Goal: Information Seeking & Learning: Learn about a topic

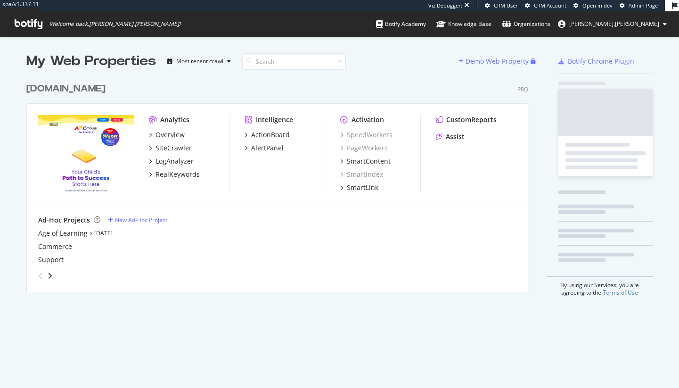
scroll to position [214, 502]
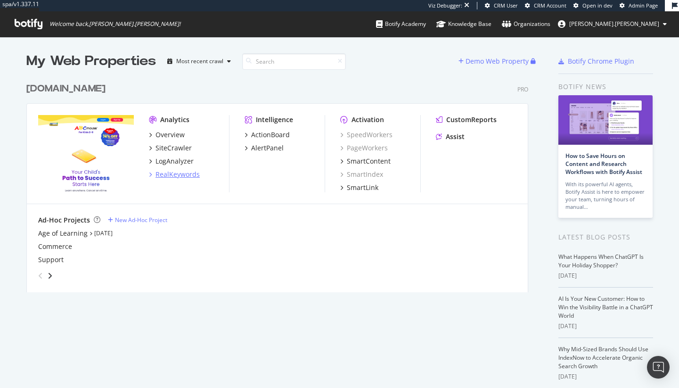
click at [171, 172] on div "RealKeywords" at bounding box center [177, 174] width 44 height 9
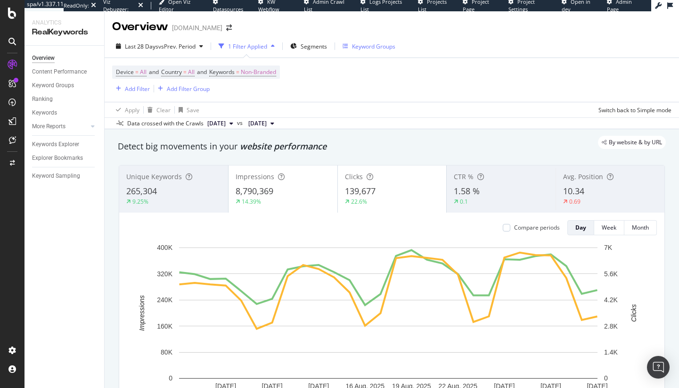
click at [378, 42] on div "Keyword Groups" at bounding box center [373, 46] width 43 height 8
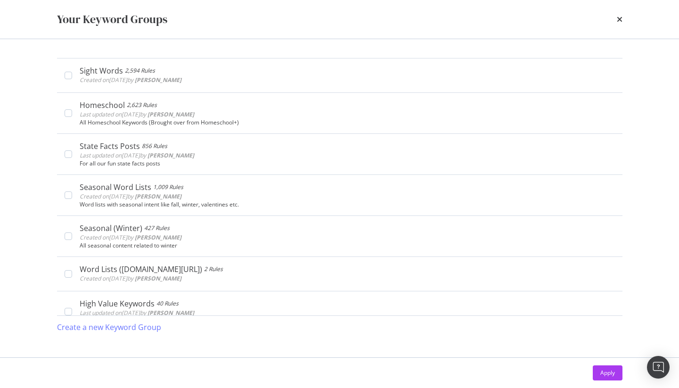
click at [620, 24] on div "times" at bounding box center [620, 19] width 6 height 16
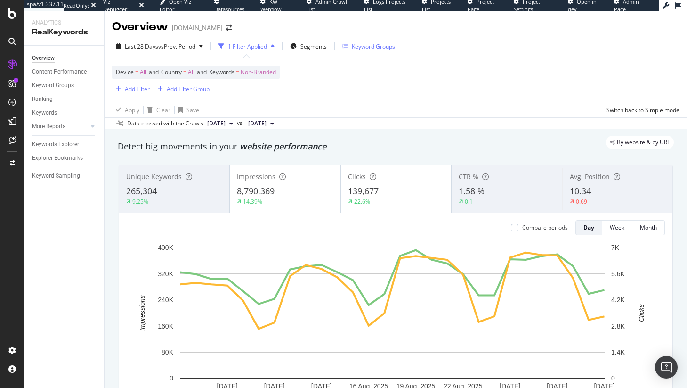
click at [371, 47] on div "Keyword Groups" at bounding box center [373, 46] width 43 height 8
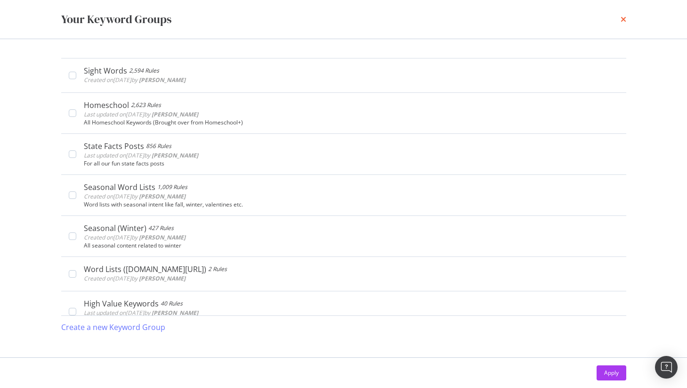
click at [625, 18] on icon "times" at bounding box center [624, 20] width 6 height 8
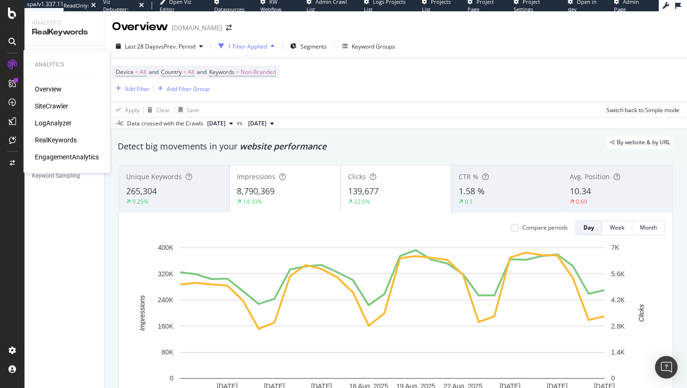
click at [68, 123] on div "LogAnalyzer" at bounding box center [53, 122] width 37 height 9
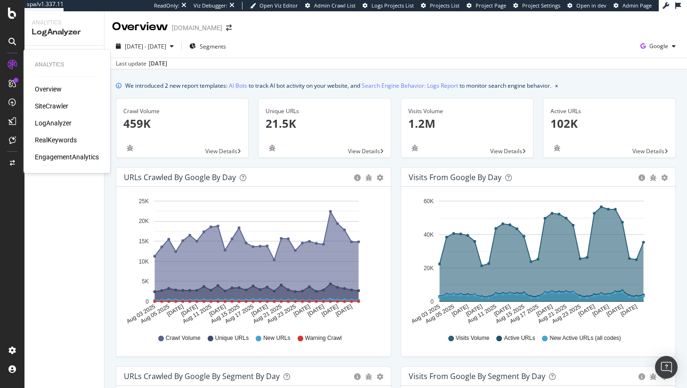
click at [57, 137] on div "RealKeywords" at bounding box center [56, 139] width 42 height 9
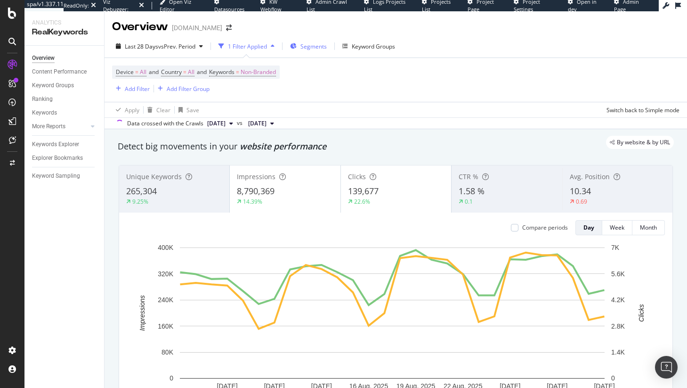
click at [311, 51] on div "Segments" at bounding box center [308, 46] width 37 height 14
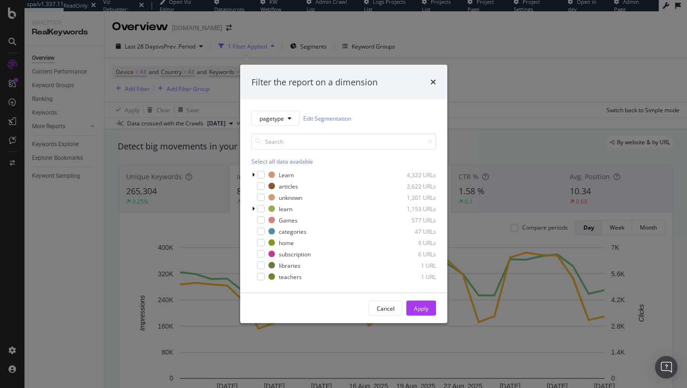
click at [382, 44] on div "Filter the report on a dimension pagetype Edit Segmentation Select all data ava…" at bounding box center [343, 194] width 687 height 388
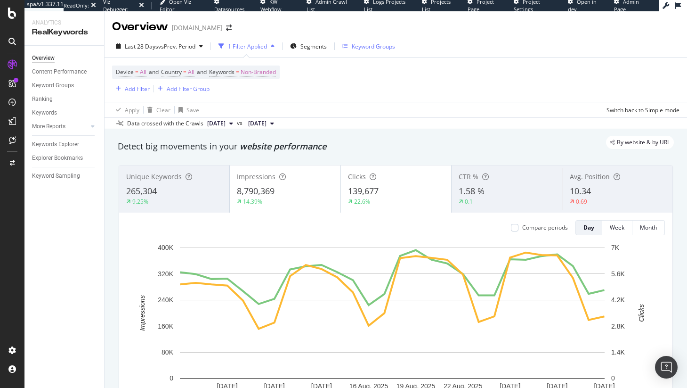
click at [381, 47] on div "Keyword Groups" at bounding box center [373, 46] width 43 height 8
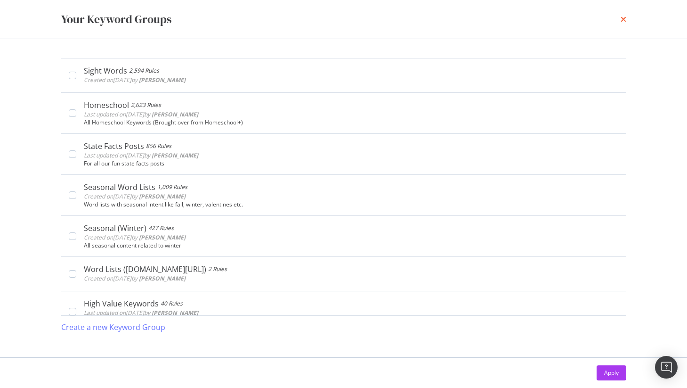
click at [624, 21] on icon "times" at bounding box center [624, 20] width 6 height 8
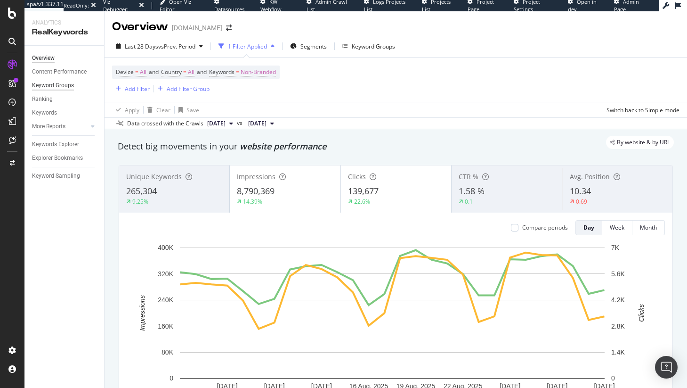
click at [63, 86] on div "Keyword Groups" at bounding box center [53, 86] width 42 height 10
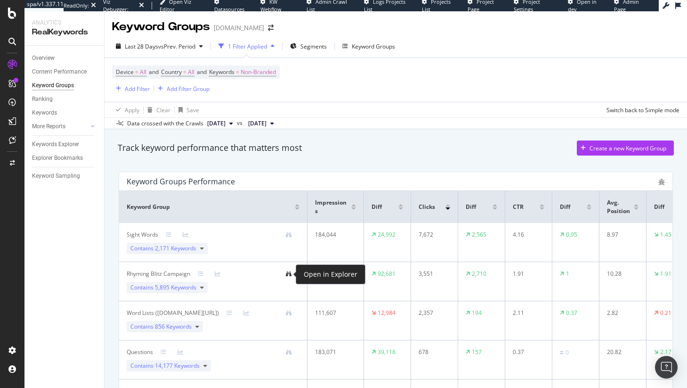
click at [288, 275] on icon at bounding box center [289, 274] width 6 height 6
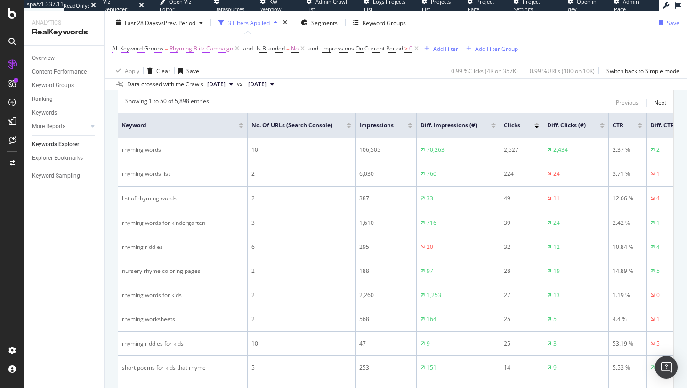
scroll to position [169, 0]
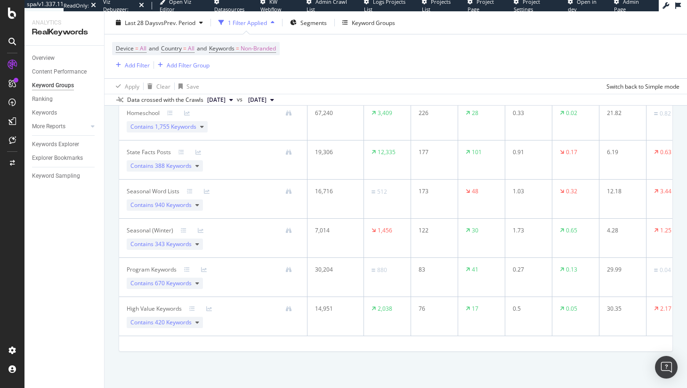
scroll to position [290, 0]
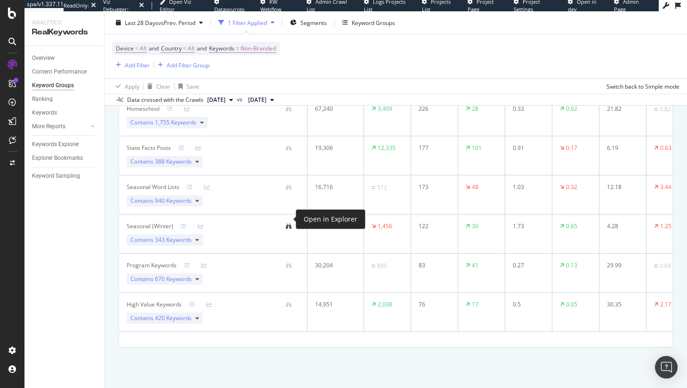
click at [291, 223] on icon at bounding box center [289, 226] width 6 height 6
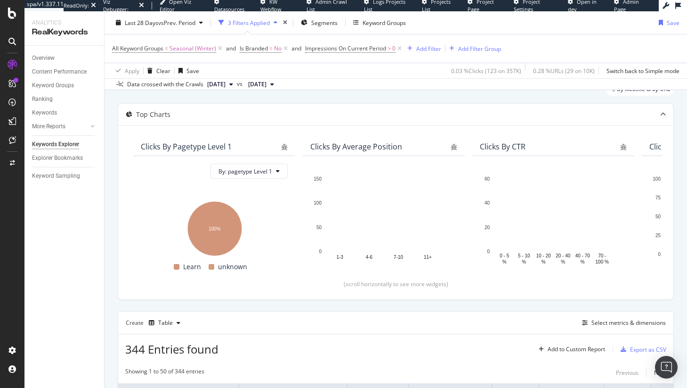
scroll to position [181, 0]
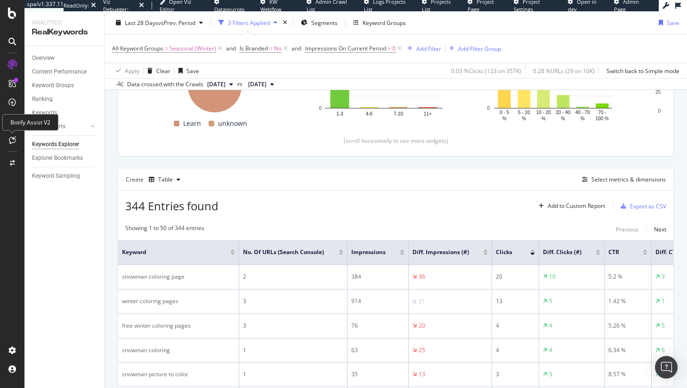
click at [16, 139] on div at bounding box center [12, 139] width 15 height 15
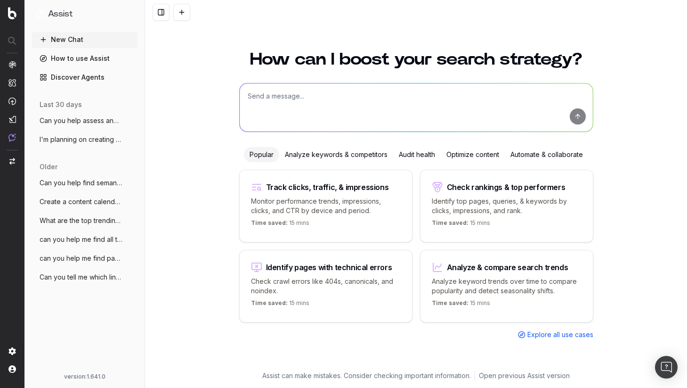
click at [338, 109] on textarea at bounding box center [416, 107] width 353 height 48
type textarea "Can you help build a keyword list for winter themed children's activities"
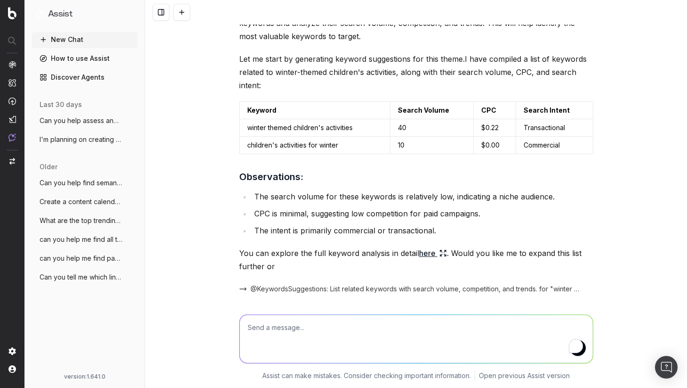
scroll to position [89, 0]
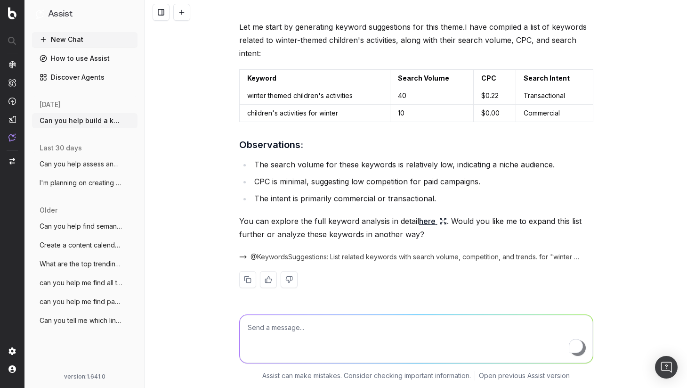
click at [420, 222] on link "here" at bounding box center [433, 220] width 28 height 13
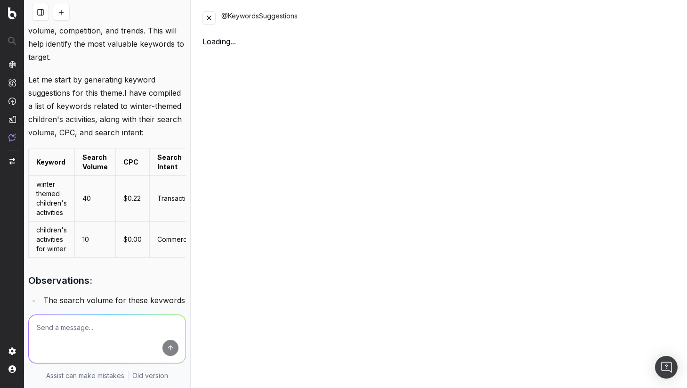
scroll to position [102, 0]
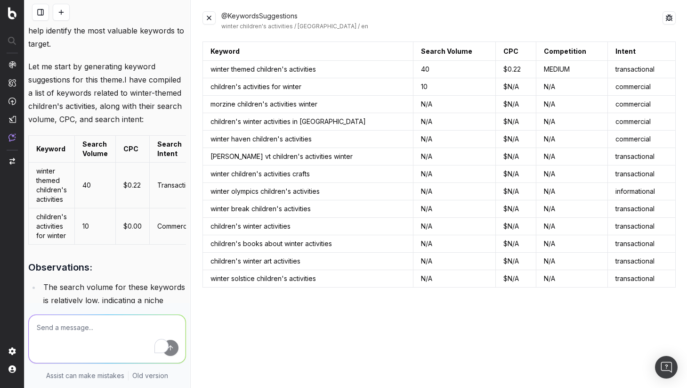
click at [211, 16] on button at bounding box center [209, 17] width 13 height 13
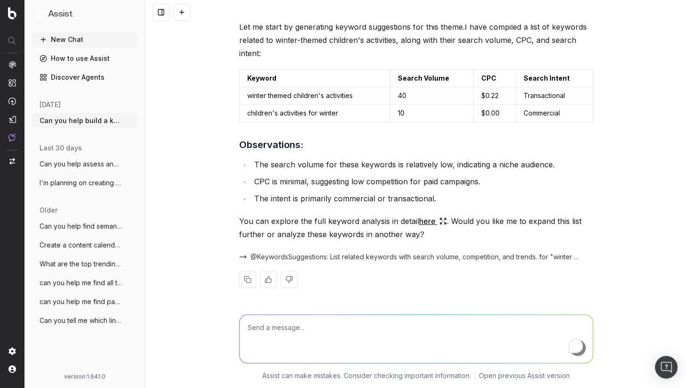
scroll to position [0, 0]
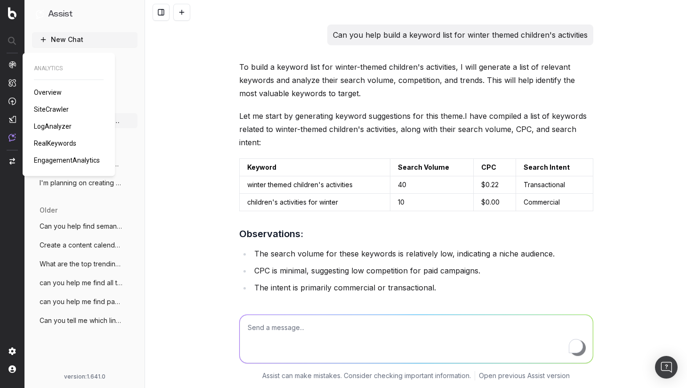
click at [57, 139] on span "RealKeywords" at bounding box center [55, 143] width 42 height 8
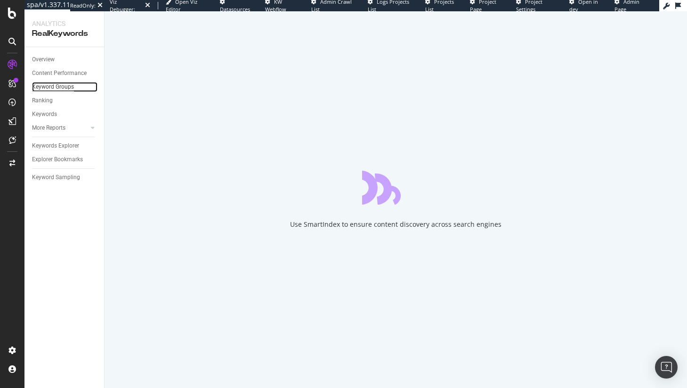
click at [41, 86] on div "Keyword Groups" at bounding box center [53, 87] width 42 height 10
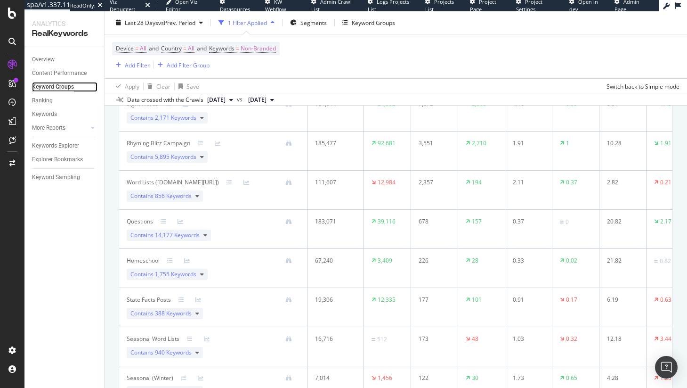
scroll to position [52, 0]
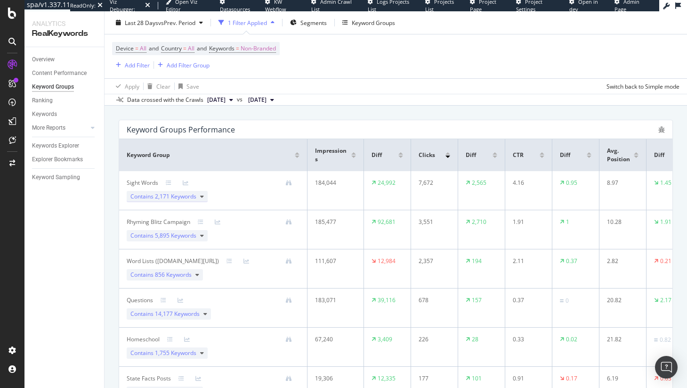
click at [203, 201] on div "Contains 2,171 Keywords" at bounding box center [167, 196] width 81 height 11
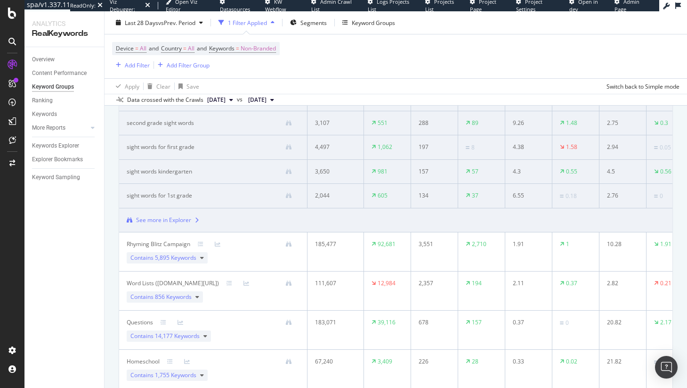
scroll to position [295, 0]
click at [186, 223] on div "See more in Explorer" at bounding box center [163, 220] width 55 height 8
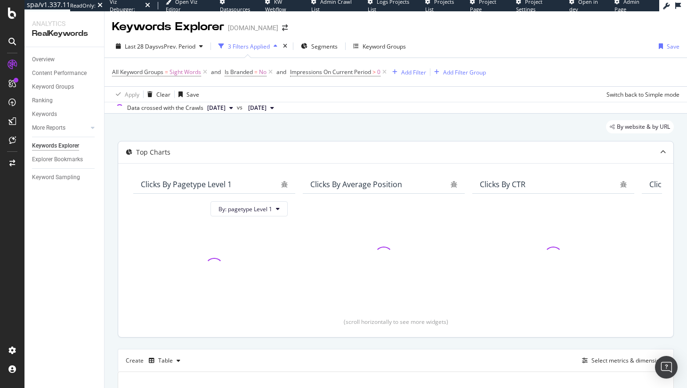
scroll to position [158, 0]
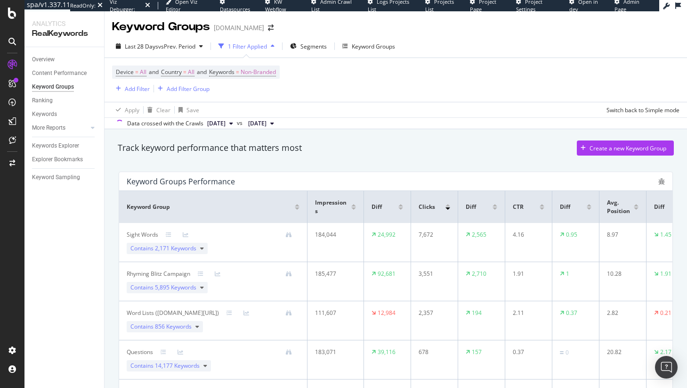
scroll to position [182, 0]
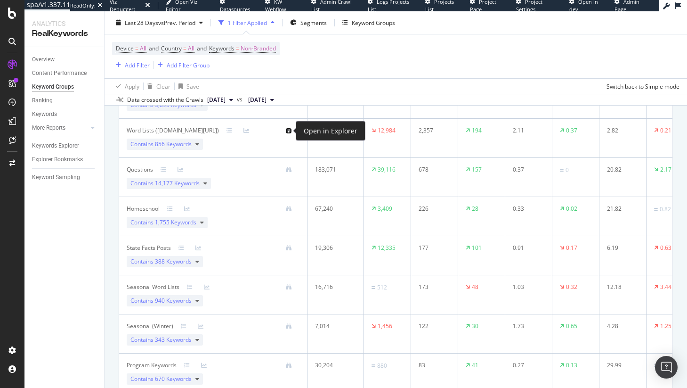
click at [287, 131] on icon at bounding box center [289, 131] width 6 height 6
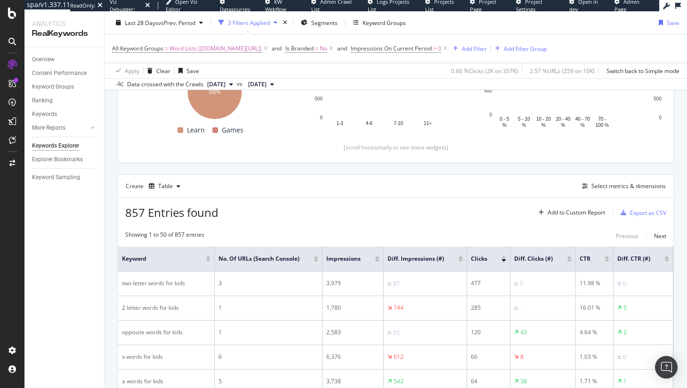
scroll to position [175, 0]
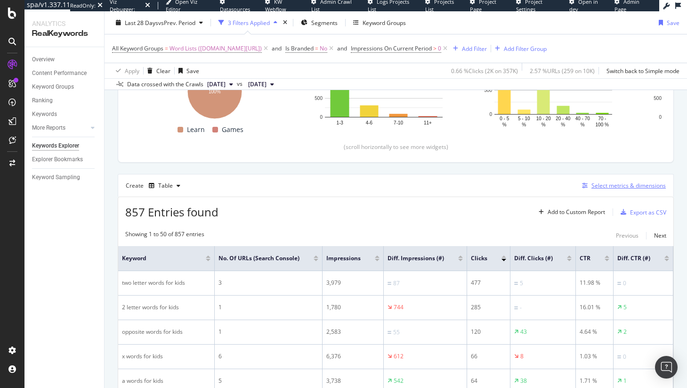
click at [582, 183] on icon "button" at bounding box center [585, 186] width 6 height 6
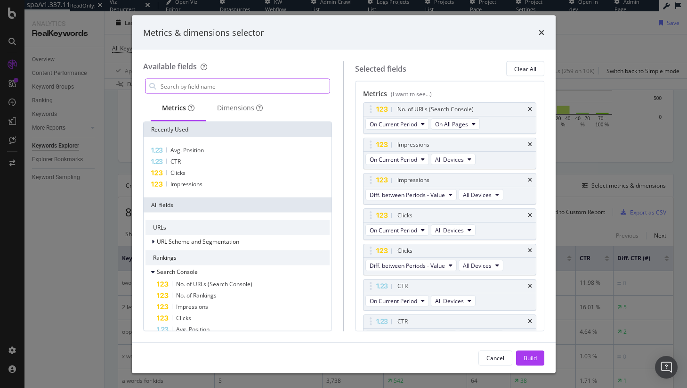
click at [257, 86] on input "modal" at bounding box center [245, 86] width 171 height 14
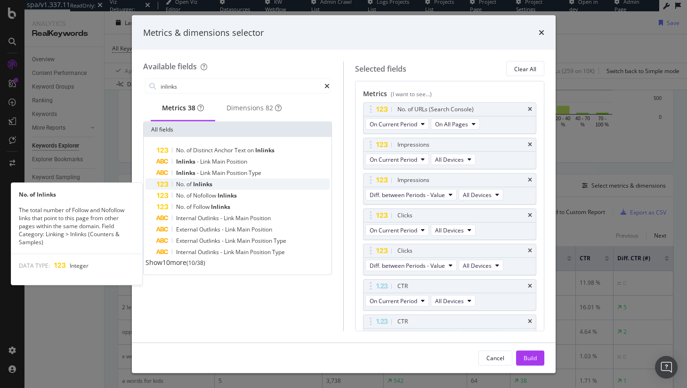
type input "inlinks"
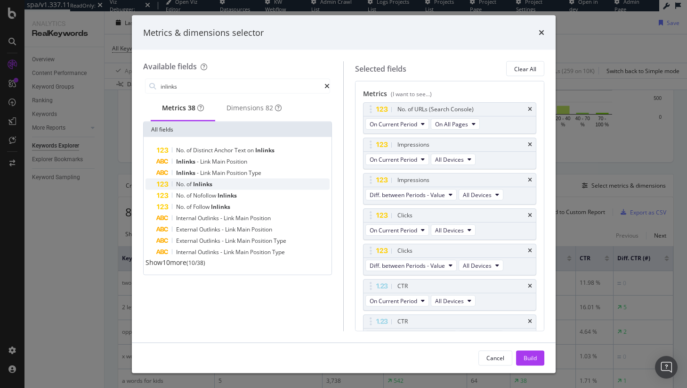
click at [248, 183] on div "No. of Inlinks" at bounding box center [243, 184] width 173 height 11
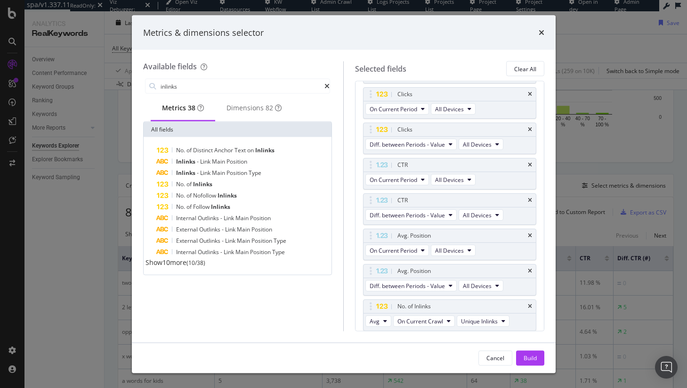
scroll to position [121, 0]
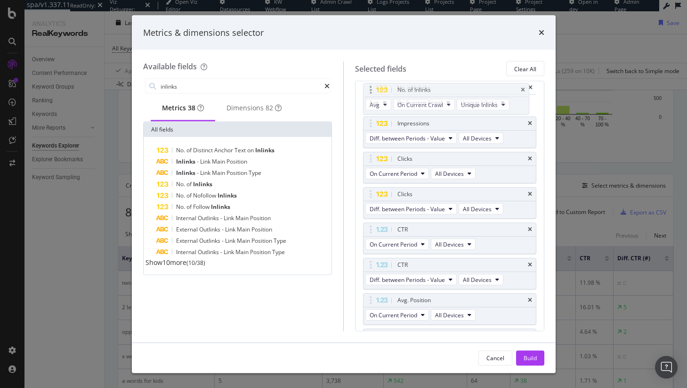
drag, startPoint x: 373, startPoint y: 307, endPoint x: 373, endPoint y: 91, distance: 215.7
click at [373, 91] on body "spa/v1.337.11 ReadOnly: Viz Debugger: Open Viz Editor Datasources KW Webflow Ad…" at bounding box center [343, 194] width 687 height 388
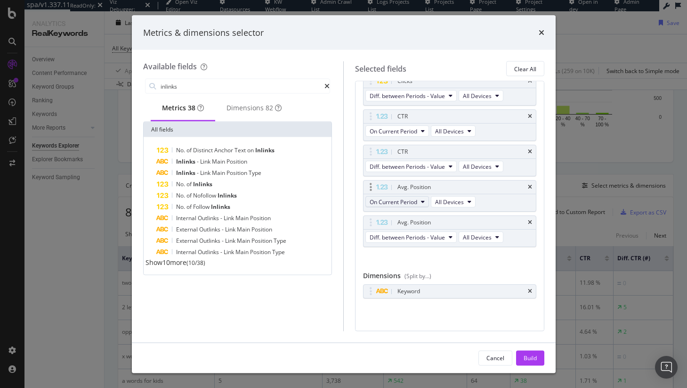
scroll to position [0, 0]
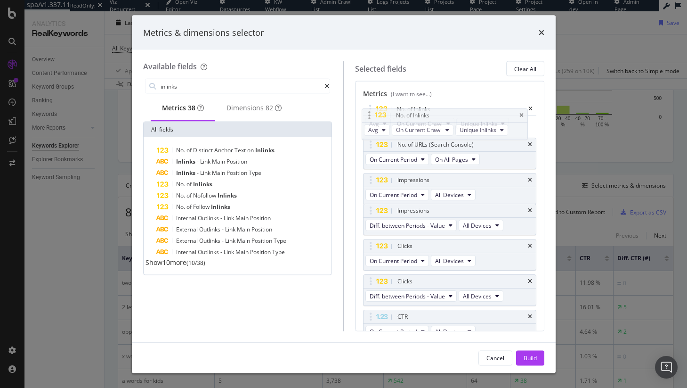
drag, startPoint x: 373, startPoint y: 179, endPoint x: 371, endPoint y: 113, distance: 65.5
click at [371, 113] on body "spa/v1.337.11 ReadOnly: Viz Debugger: Open Viz Editor Datasources KW Webflow Ad…" at bounding box center [343, 194] width 687 height 388
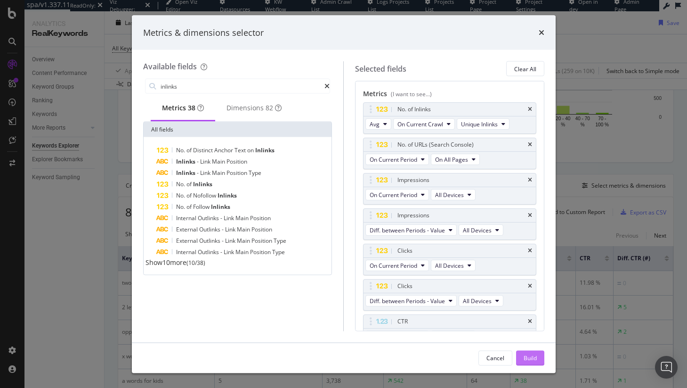
click at [527, 356] on div "Build" at bounding box center [530, 357] width 13 height 8
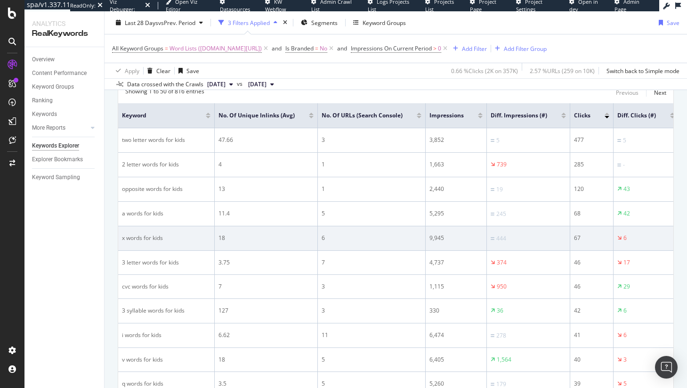
scroll to position [322, 0]
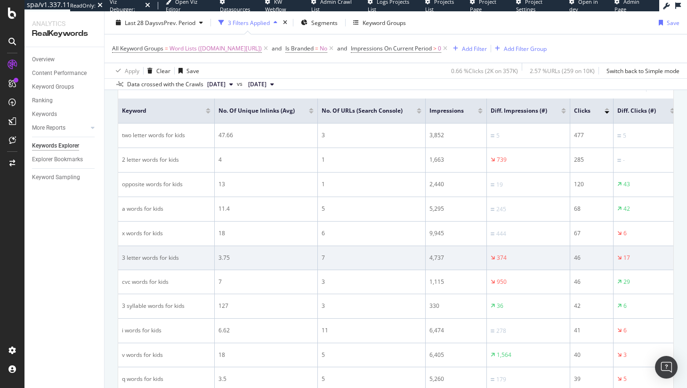
click at [162, 261] on div "3 letter words for kids" at bounding box center [166, 257] width 89 height 8
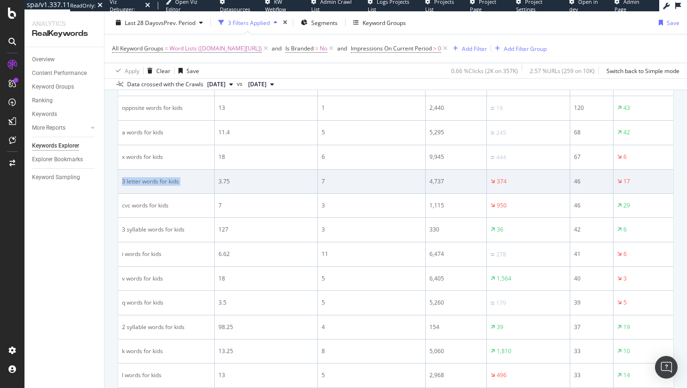
scroll to position [398, 0]
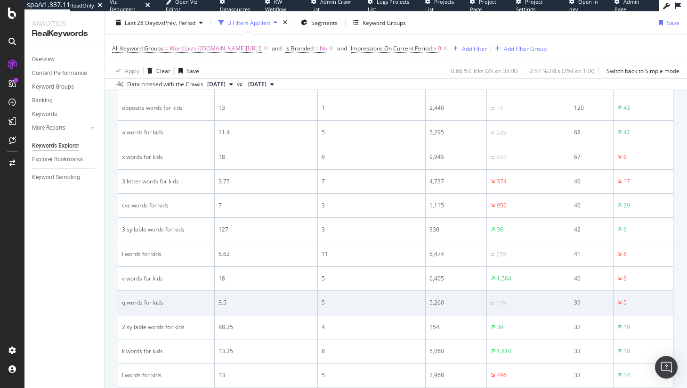
click at [225, 303] on div "3.5" at bounding box center [266, 302] width 95 height 8
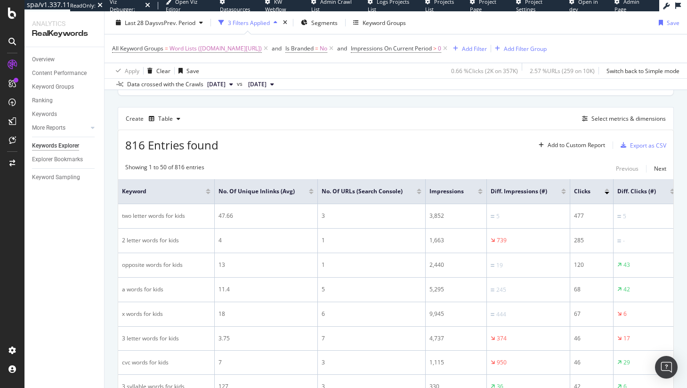
scroll to position [243, 0]
click at [608, 116] on div "Select metrics & dimensions" at bounding box center [629, 117] width 74 height 8
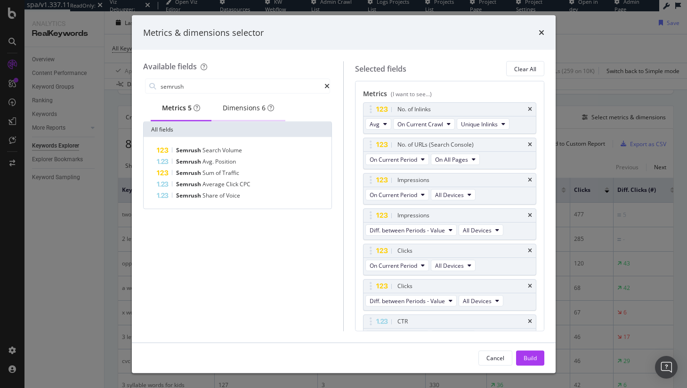
type input "semrush"
click at [263, 119] on div "Dimensions 6" at bounding box center [248, 109] width 74 height 26
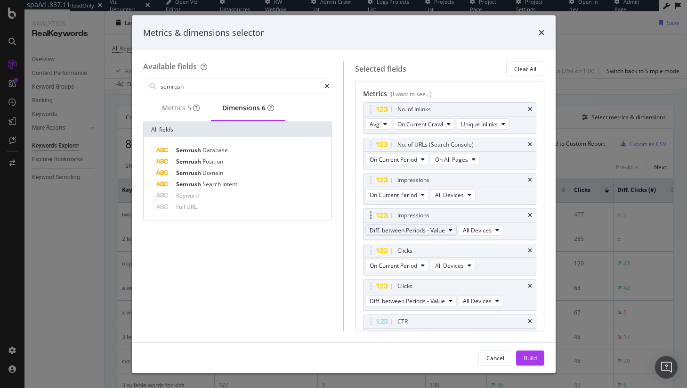
scroll to position [204, 0]
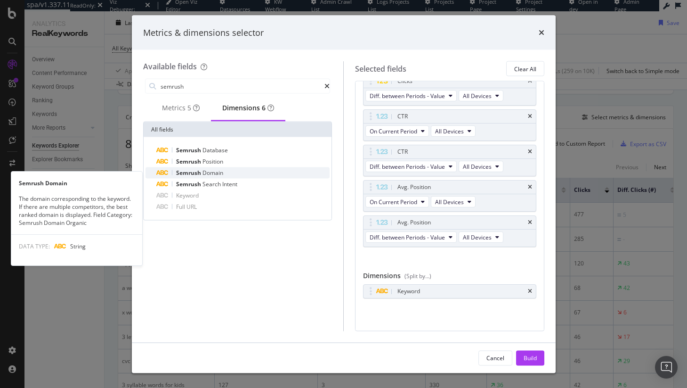
click at [256, 179] on div "Semrush Domain" at bounding box center [243, 172] width 173 height 11
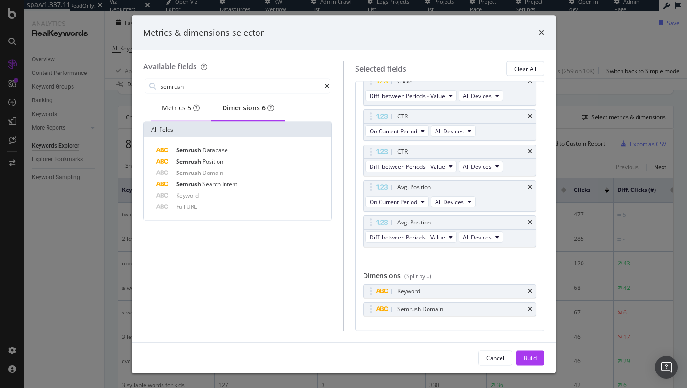
click at [175, 105] on div "Metrics 5" at bounding box center [181, 107] width 38 height 9
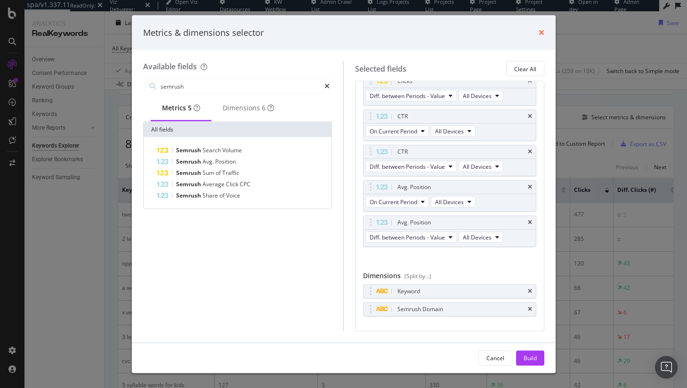
click at [539, 31] on icon "times" at bounding box center [542, 33] width 6 height 8
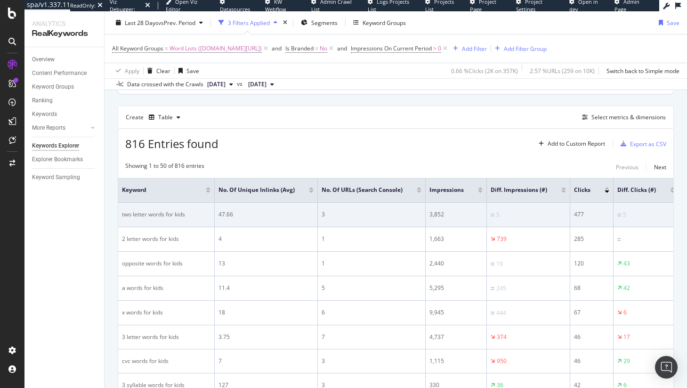
click at [134, 212] on div "two letter words for kids" at bounding box center [166, 214] width 89 height 8
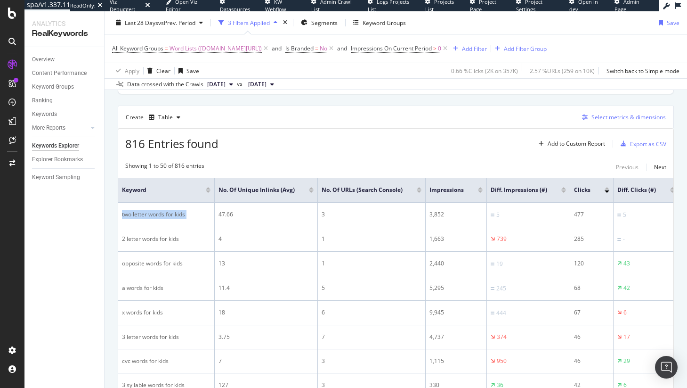
click at [597, 115] on div "Select metrics & dimensions" at bounding box center [629, 117] width 74 height 8
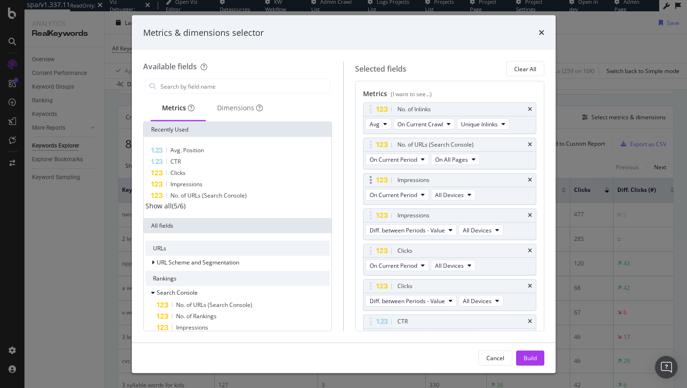
scroll to position [201, 0]
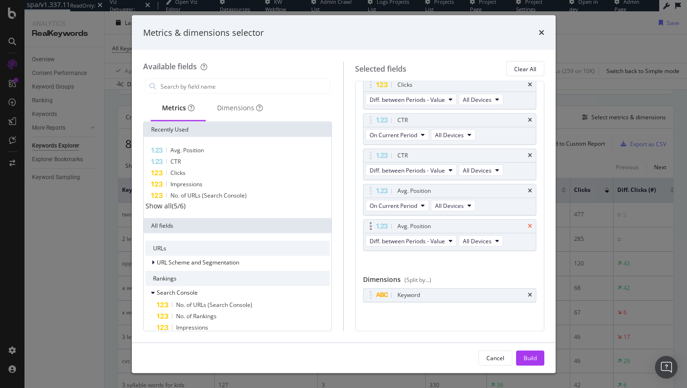
click at [528, 224] on icon "times" at bounding box center [530, 227] width 4 height 6
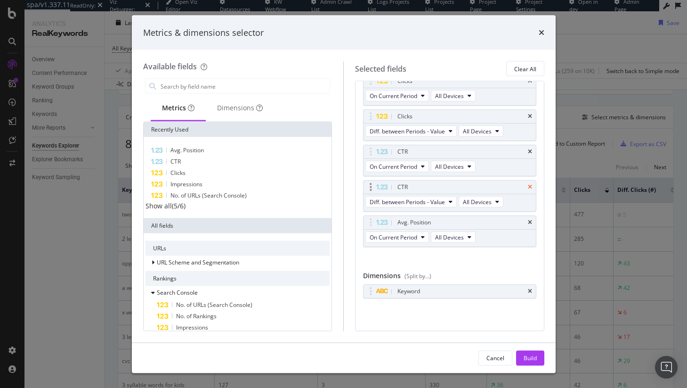
click at [528, 188] on icon "times" at bounding box center [530, 188] width 4 height 6
click at [528, 221] on icon "times" at bounding box center [530, 223] width 4 height 6
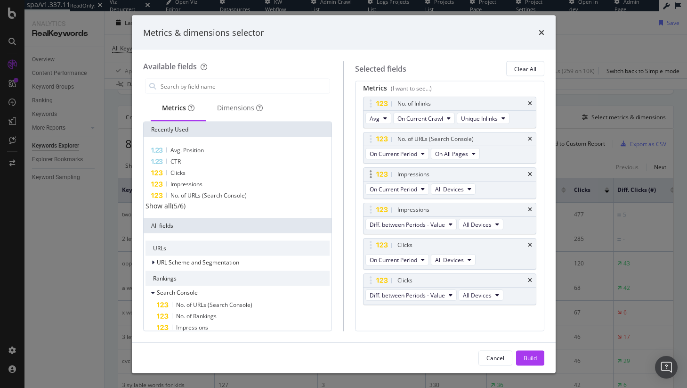
scroll to position [0, 0]
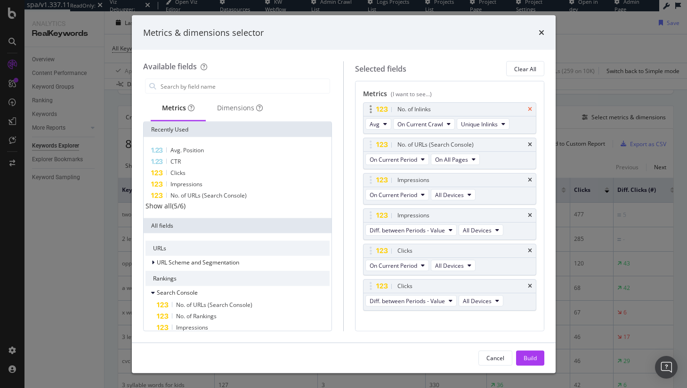
click at [528, 108] on icon "times" at bounding box center [530, 109] width 4 height 6
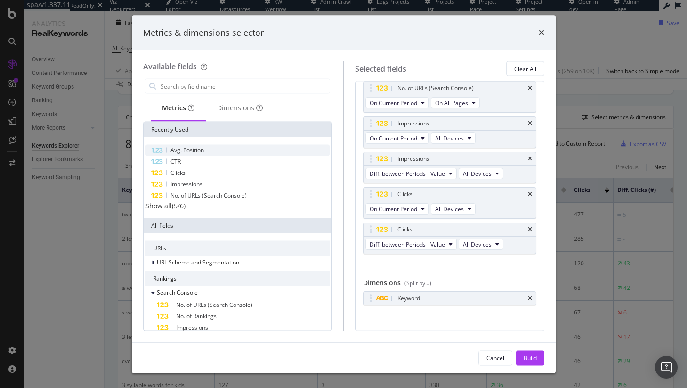
scroll to position [28, 0]
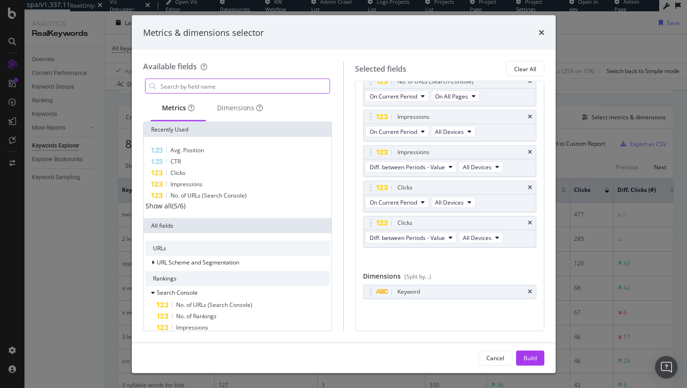
click at [203, 89] on input "modal" at bounding box center [245, 86] width 171 height 14
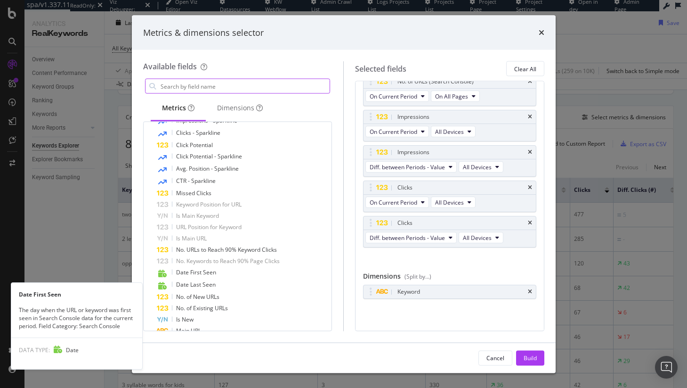
scroll to position [343, 0]
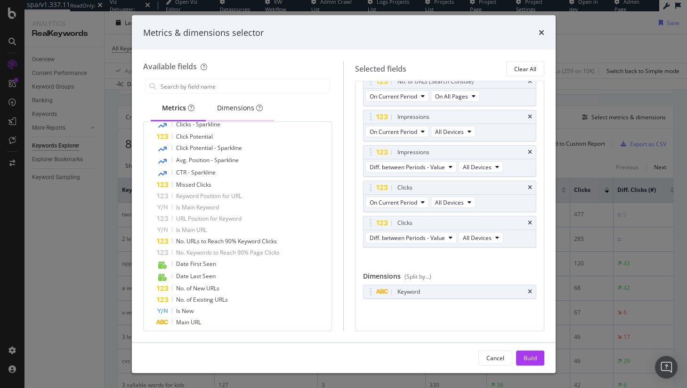
click at [233, 115] on div "Dimensions" at bounding box center [240, 109] width 68 height 26
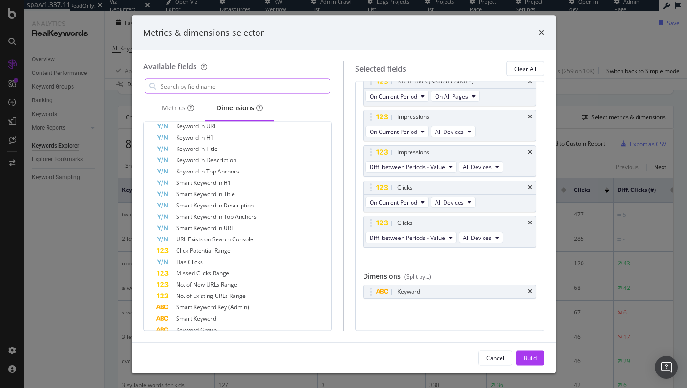
click at [213, 89] on input "modal" at bounding box center [245, 86] width 171 height 14
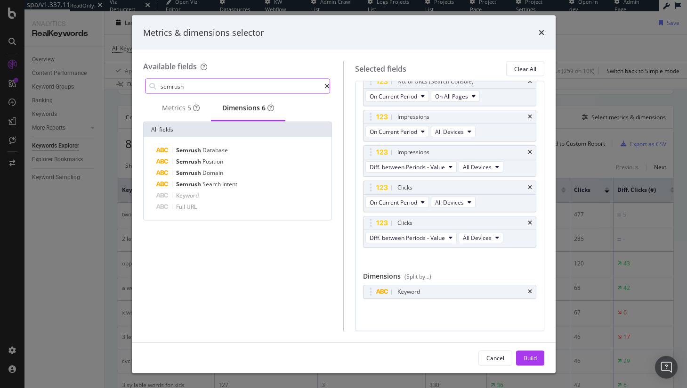
scroll to position [0, 0]
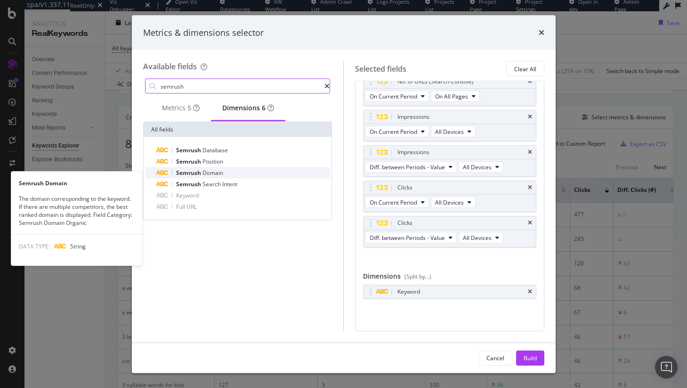
type input "semrush"
click at [228, 173] on div "Semrush Domain" at bounding box center [243, 172] width 173 height 11
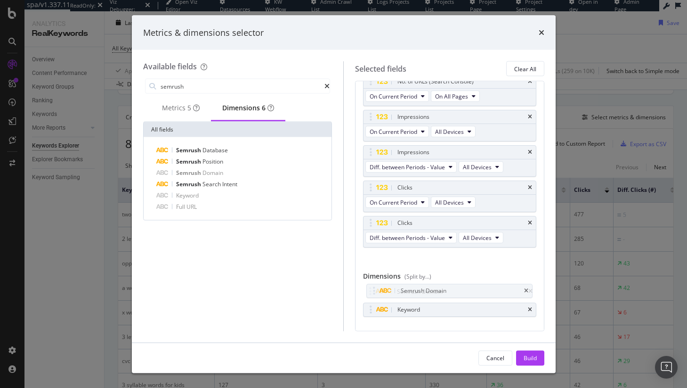
drag, startPoint x: 367, startPoint y: 309, endPoint x: 368, endPoint y: 302, distance: 6.7
click at [371, 290] on body "spa/v1.337.11 ReadOnly: Viz Debugger: Open Viz Editor Datasources KW Webflow Ad…" at bounding box center [343, 194] width 687 height 388
click at [542, 35] on icon "times" at bounding box center [542, 33] width 6 height 8
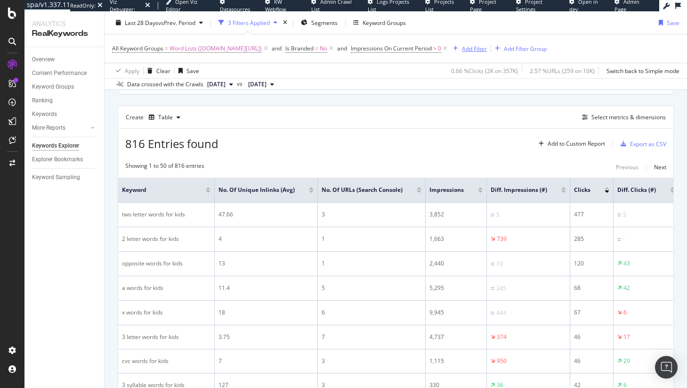
click at [479, 49] on div "Add Filter" at bounding box center [474, 48] width 25 height 8
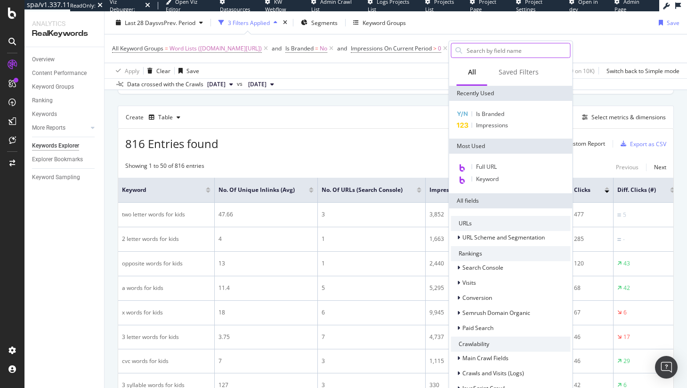
click at [482, 52] on input "text" at bounding box center [518, 50] width 105 height 14
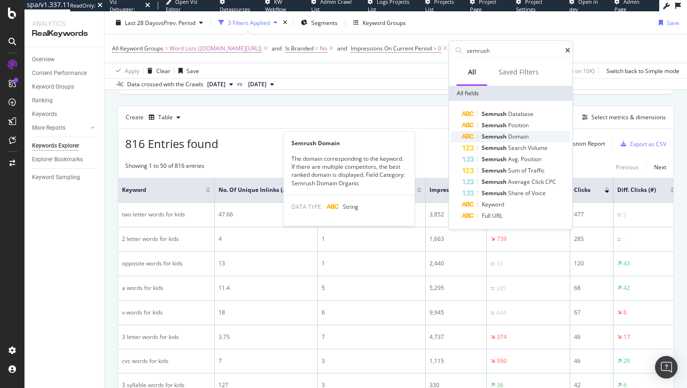
type input "semrush"
click at [522, 136] on span "Domain" at bounding box center [518, 136] width 21 height 8
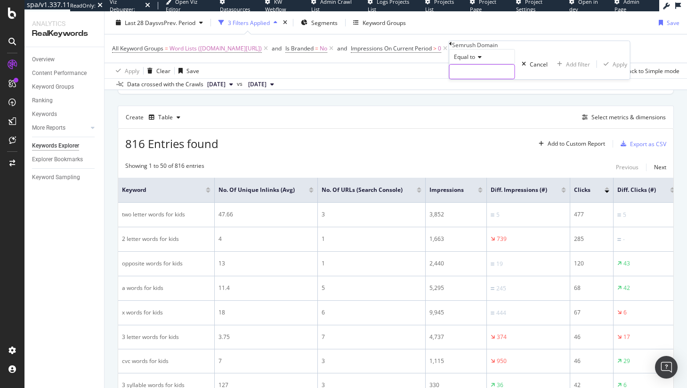
click at [496, 79] on input "text" at bounding box center [482, 72] width 65 height 14
click at [482, 98] on span "abcya.com" at bounding box center [467, 94] width 30 height 8
type input "abcya.com"
click at [618, 68] on div "Apply" at bounding box center [625, 64] width 15 height 8
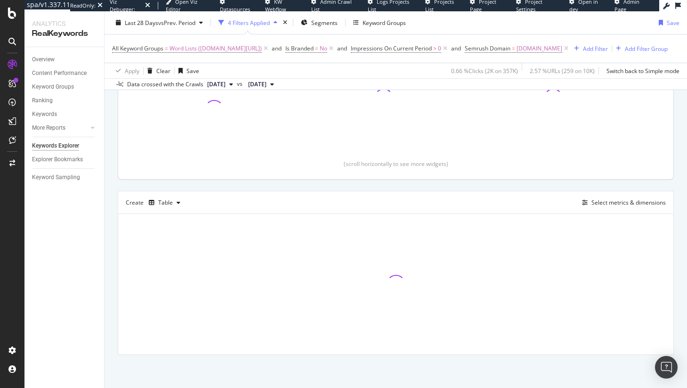
scroll to position [158, 0]
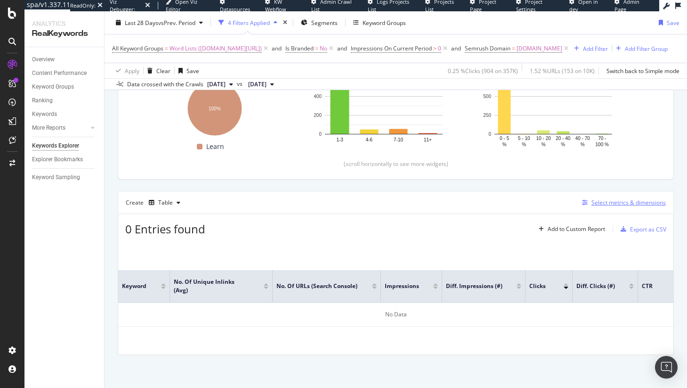
click at [592, 203] on div "Select metrics & dimensions" at bounding box center [629, 202] width 74 height 8
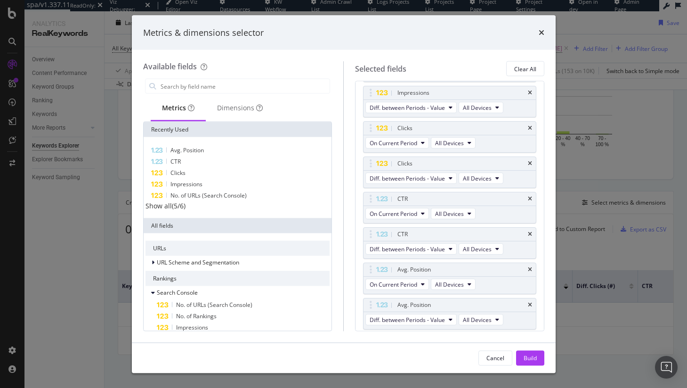
scroll to position [124, 0]
click at [526, 70] on div "Clear All" at bounding box center [525, 69] width 22 height 8
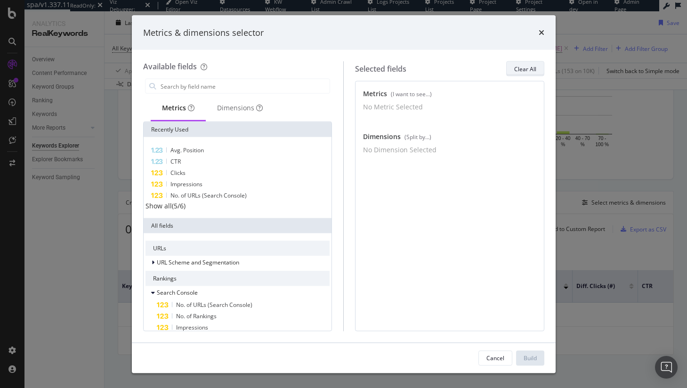
scroll to position [0, 0]
click at [195, 87] on input "modal" at bounding box center [245, 86] width 171 height 14
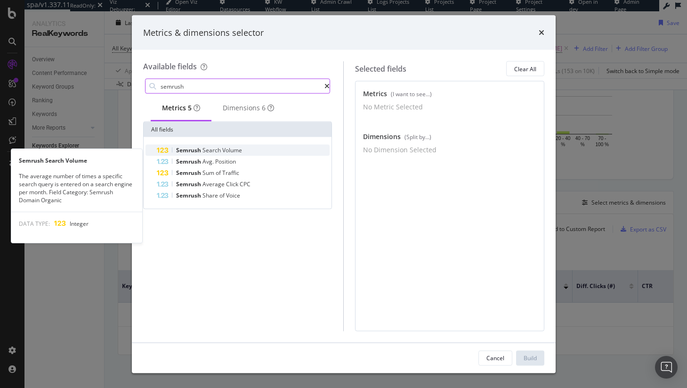
type input "semrush"
click at [215, 151] on span "Search" at bounding box center [213, 150] width 20 height 8
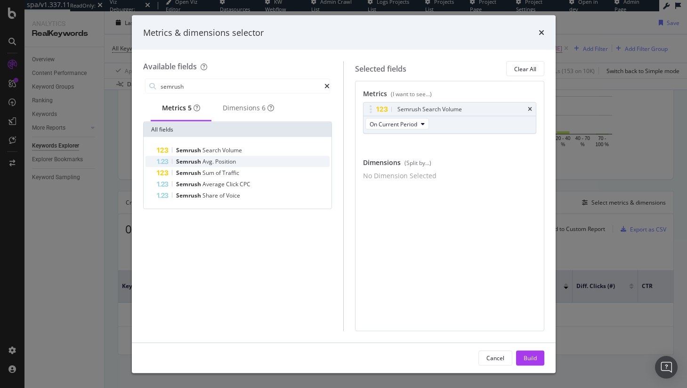
click at [216, 165] on span "Position" at bounding box center [225, 161] width 21 height 8
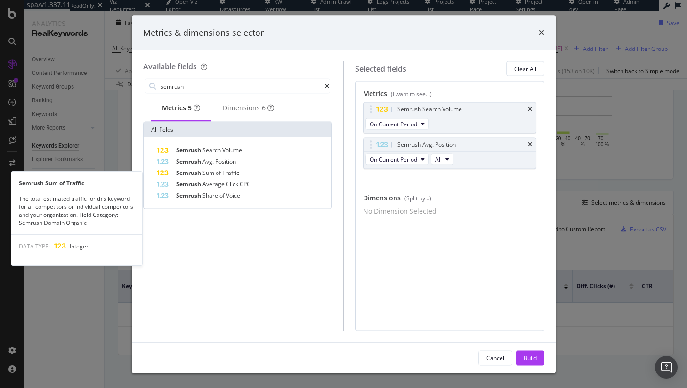
click at [215, 177] on span "Sum" at bounding box center [209, 173] width 13 height 8
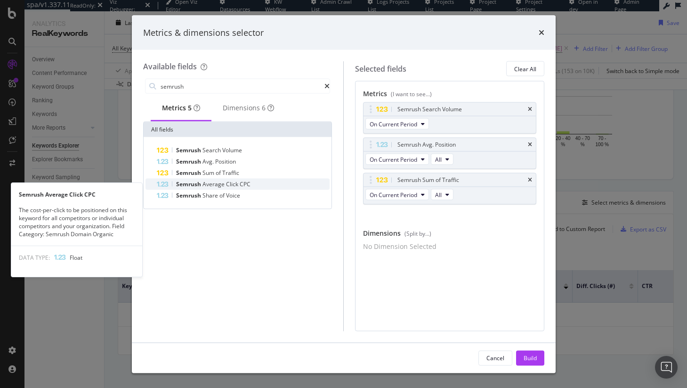
click at [214, 188] on span "Average" at bounding box center [215, 184] width 24 height 8
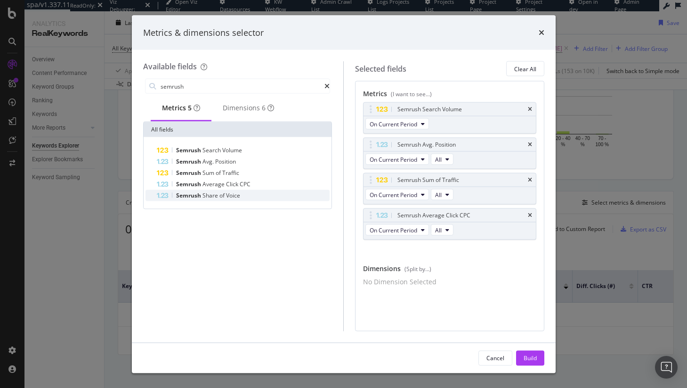
click at [212, 199] on span "Share" at bounding box center [211, 195] width 17 height 8
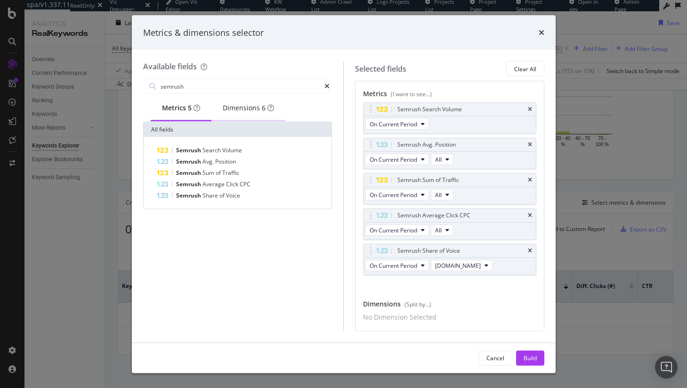
click at [241, 108] on div "Dimensions 6" at bounding box center [248, 107] width 51 height 9
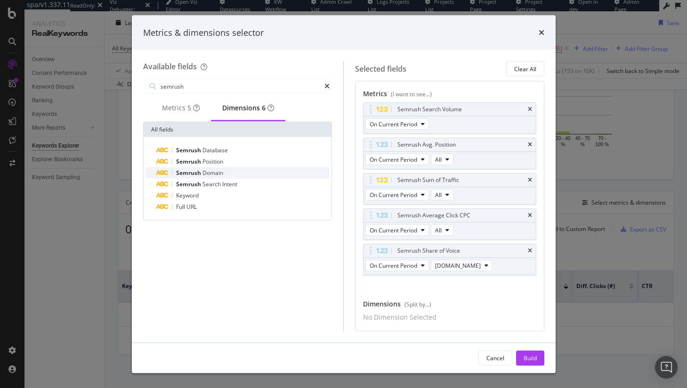
click at [220, 177] on span "Domain" at bounding box center [213, 173] width 21 height 8
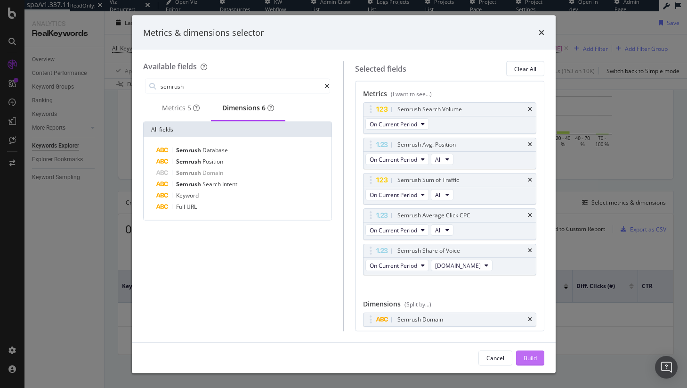
click at [535, 351] on div "Build" at bounding box center [530, 357] width 13 height 14
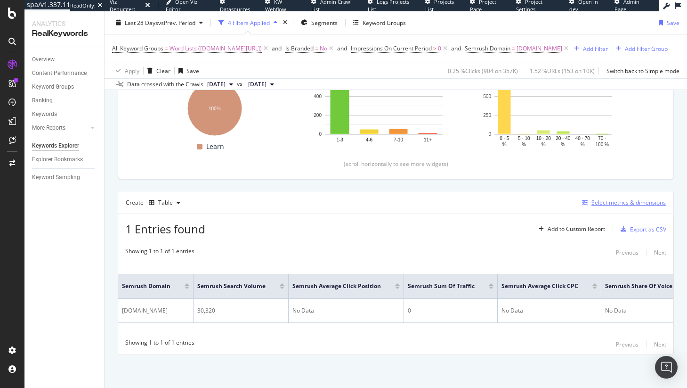
click at [609, 202] on div "Select metrics & dimensions" at bounding box center [629, 202] width 74 height 8
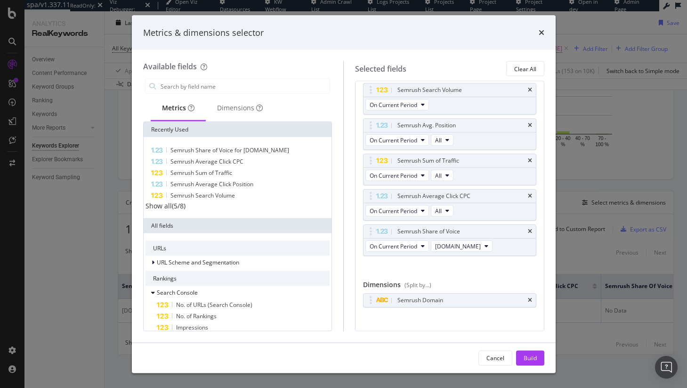
scroll to position [28, 0]
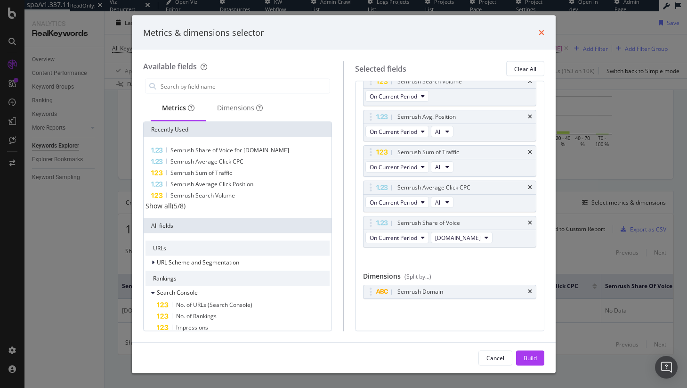
click at [539, 32] on icon "times" at bounding box center [542, 33] width 6 height 8
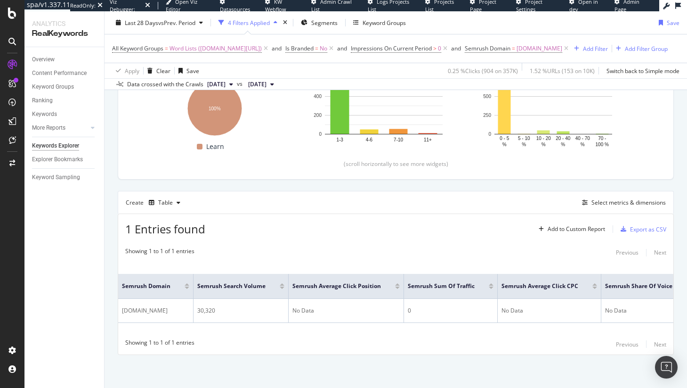
click at [562, 49] on icon at bounding box center [566, 48] width 8 height 9
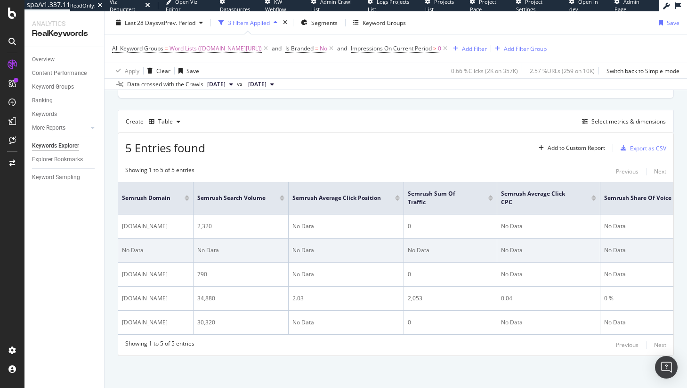
scroll to position [247, 0]
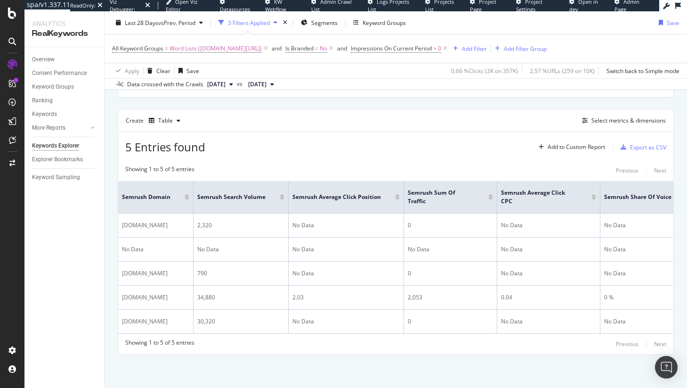
click at [12, 73] on div at bounding box center [12, 66] width 23 height 19
click at [15, 64] on icon at bounding box center [12, 64] width 9 height 9
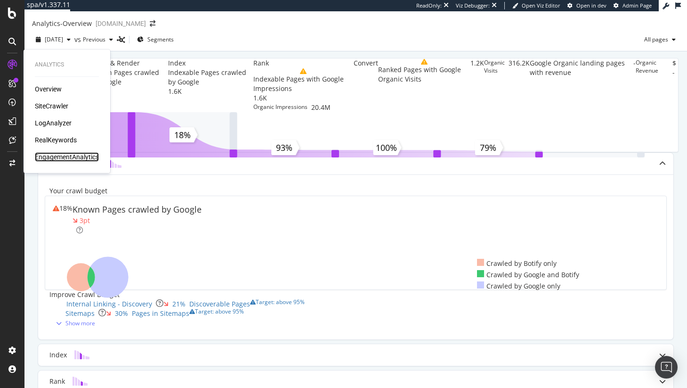
click at [58, 155] on div "EngagementAnalytics" at bounding box center [67, 156] width 64 height 9
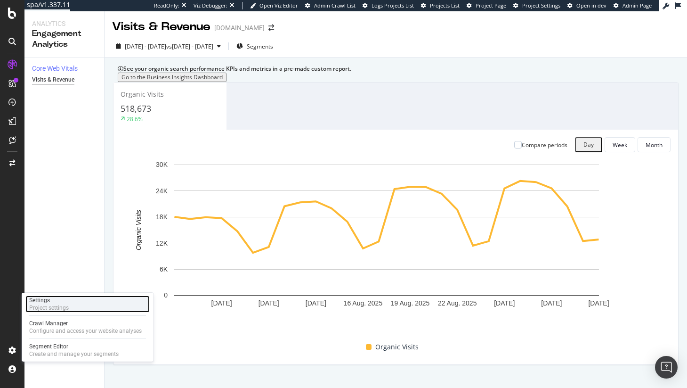
click at [66, 303] on div "Settings" at bounding box center [49, 300] width 40 height 8
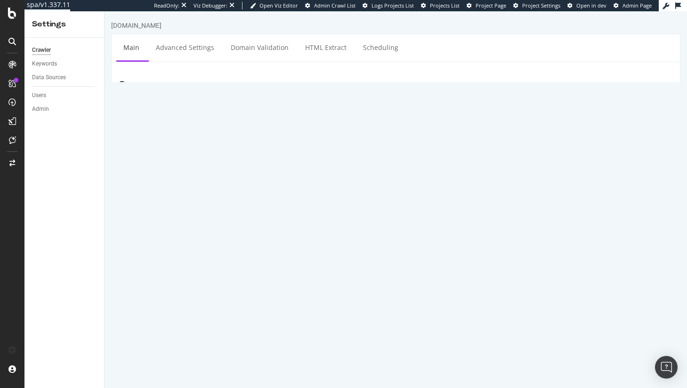
click at [54, 72] on div "Data Sources" at bounding box center [68, 78] width 72 height 14
click at [56, 80] on div "Data Sources" at bounding box center [49, 78] width 34 height 10
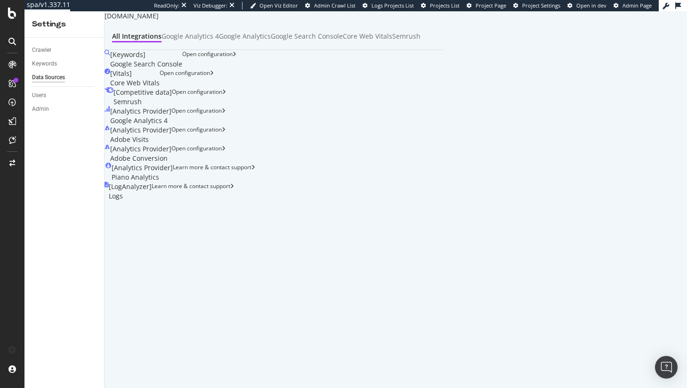
click at [258, 88] on div "[ Vitals ] Core Web Vitals Open configuration" at bounding box center [274, 78] width 339 height 19
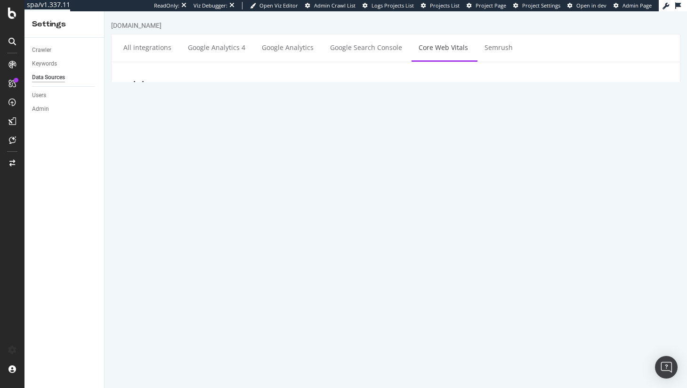
click at [189, 127] on link "Learn how to generate a key here" at bounding box center [163, 128] width 88 height 8
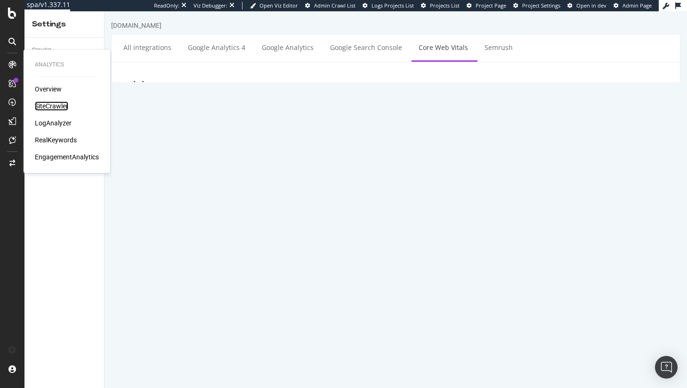
click at [55, 102] on div "SiteCrawler" at bounding box center [51, 105] width 33 height 9
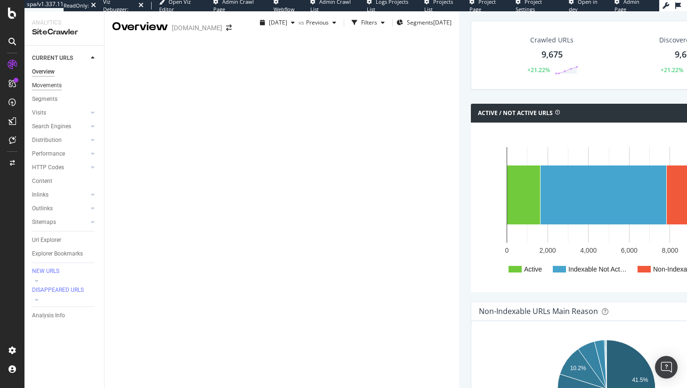
click at [52, 86] on div "Movements" at bounding box center [47, 86] width 30 height 10
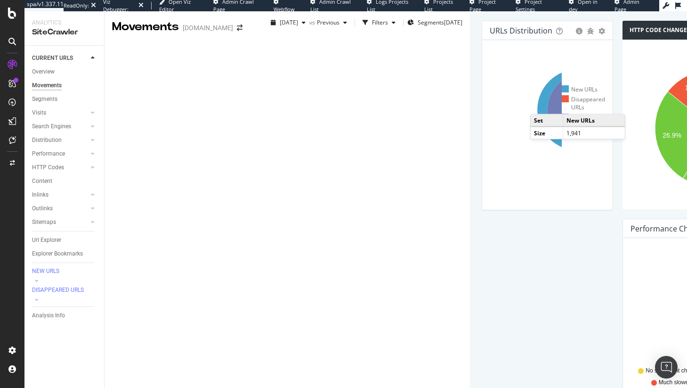
click at [537, 150] on icon at bounding box center [577, 109] width 81 height 81
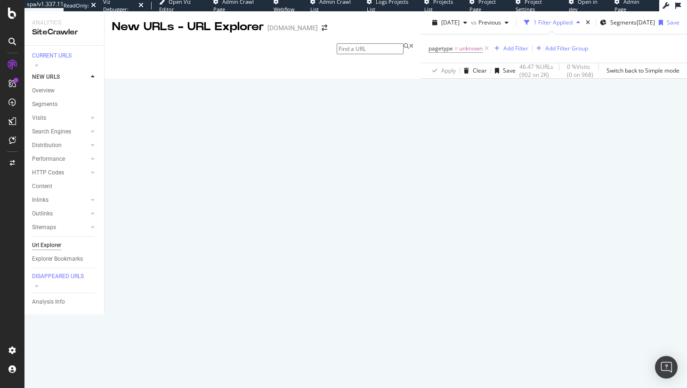
scroll to position [1737, 0]
drag, startPoint x: 627, startPoint y: 345, endPoint x: 555, endPoint y: 337, distance: 72.0
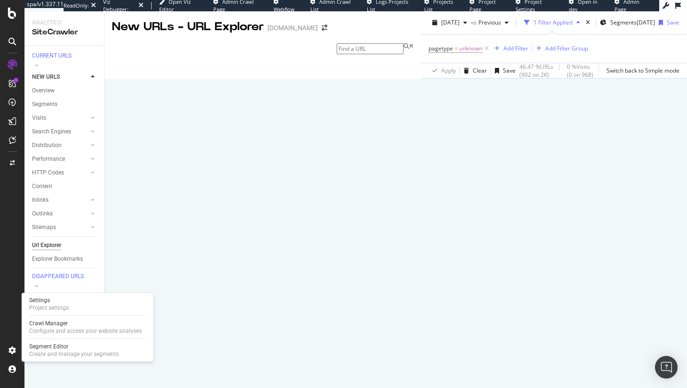
click at [73, 340] on div "Settings Project settings Crawl Manager Configure and access your website analy…" at bounding box center [88, 327] width 132 height 69
click at [73, 343] on div "Segment Editor" at bounding box center [73, 346] width 89 height 8
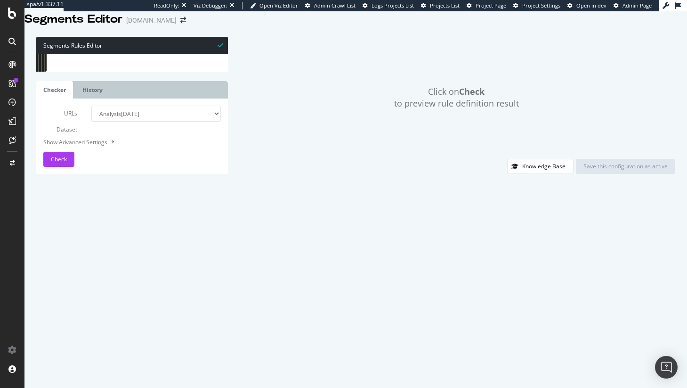
click at [149, 156] on div "[ segment : pagetype ] @ home path / @ Learn/ABCmouse path /learn/abcmouse* @ L…" at bounding box center [140, 158] width 162 height 208
type textarea "path /learn/advice*"
type input "support"
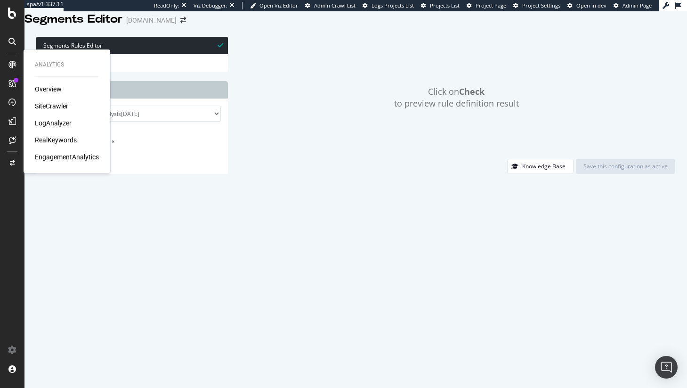
click at [54, 102] on div "SiteCrawler" at bounding box center [51, 105] width 33 height 9
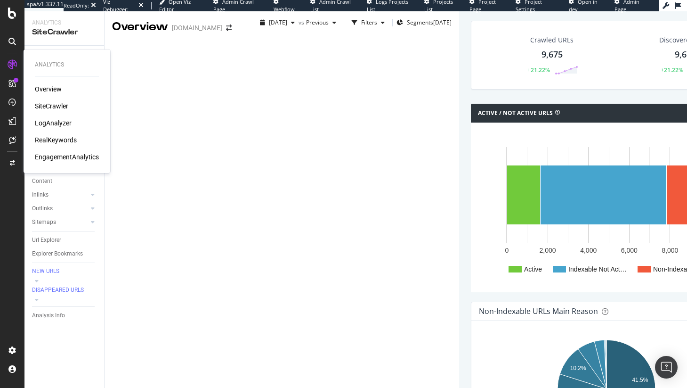
click at [65, 138] on div "RealKeywords" at bounding box center [56, 139] width 42 height 9
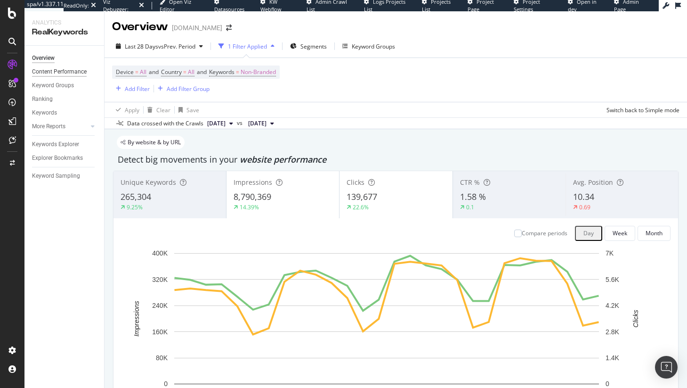
click at [41, 82] on div "Keyword Groups" at bounding box center [53, 86] width 42 height 10
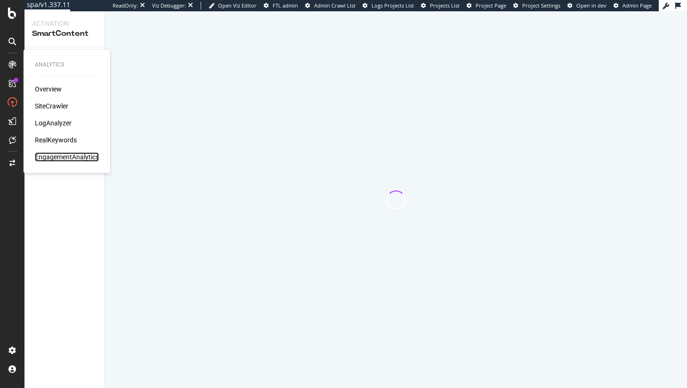
click at [63, 155] on div "EngagementAnalytics" at bounding box center [67, 156] width 64 height 9
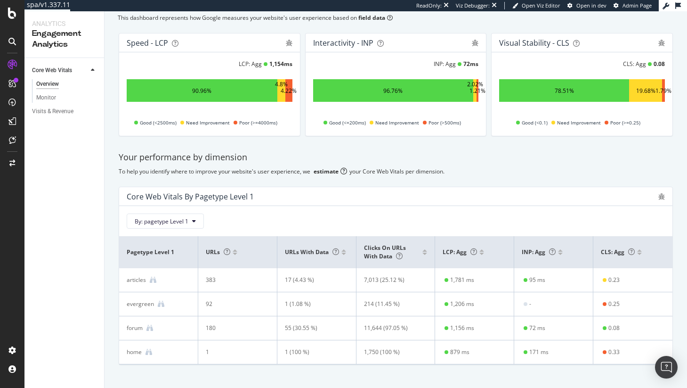
scroll to position [85, 0]
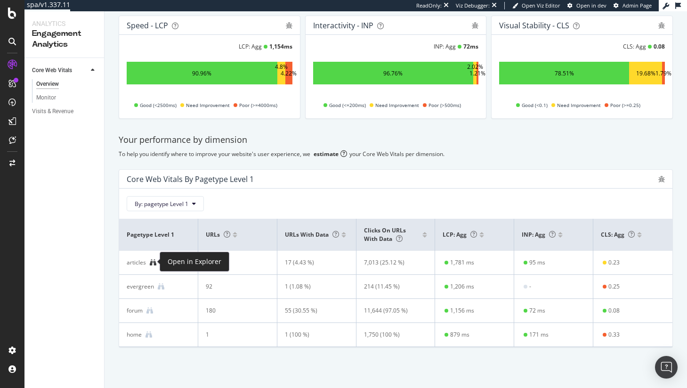
click at [154, 263] on icon at bounding box center [153, 262] width 7 height 7
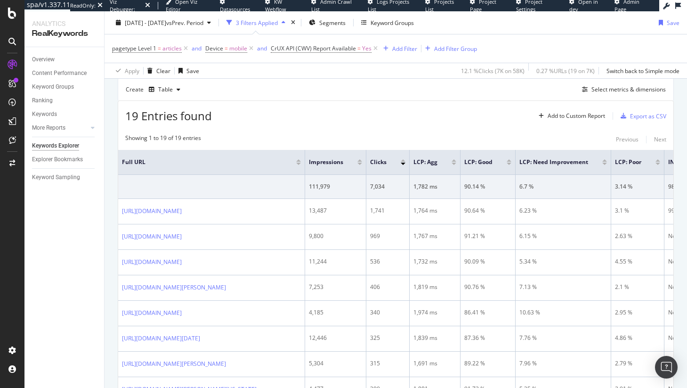
scroll to position [258, 0]
click at [592, 92] on div "Select metrics & dimensions" at bounding box center [629, 91] width 74 height 8
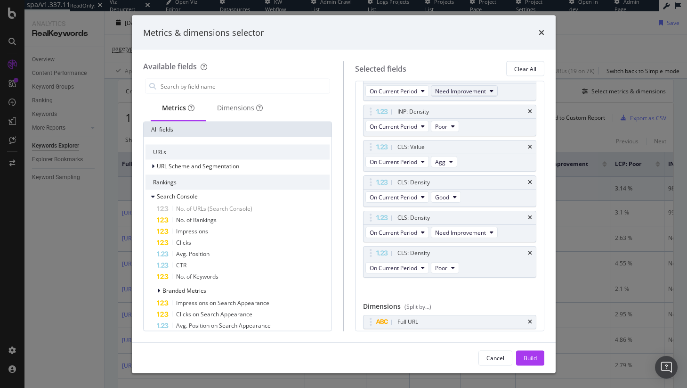
scroll to position [232, 0]
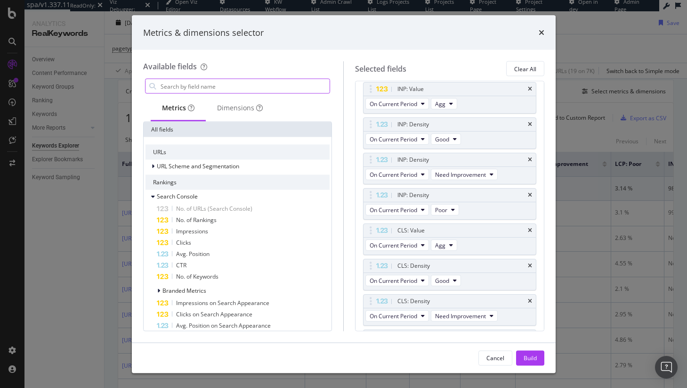
click at [234, 86] on input "modal" at bounding box center [245, 86] width 171 height 14
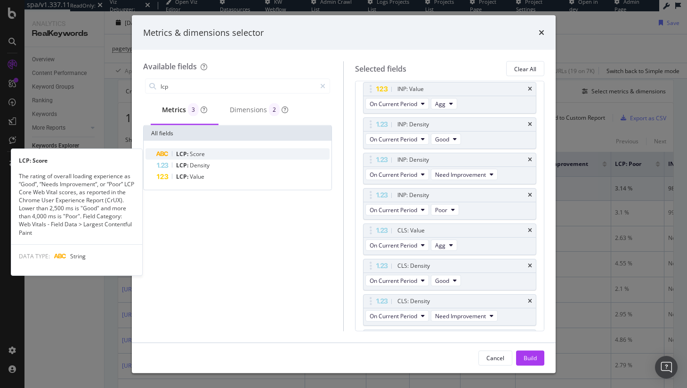
type input "lcp"
click at [237, 153] on div "LCP: Score" at bounding box center [243, 153] width 173 height 11
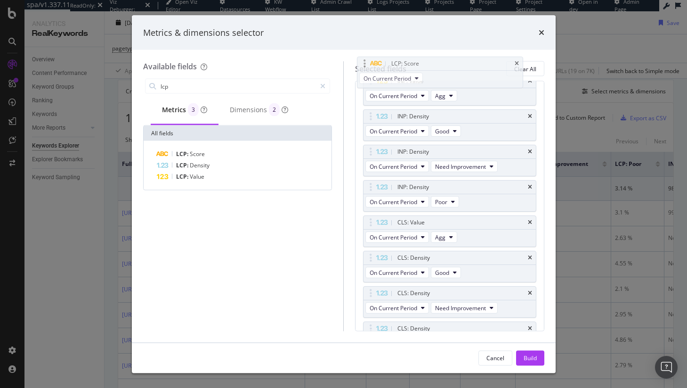
drag, startPoint x: 371, startPoint y: 303, endPoint x: 369, endPoint y: 111, distance: 192.2
click at [369, 111] on body "spa/v1.337.11 ReadOnly: Viz Debugger: Open Viz Editor Datasources KW Webflow Ad…" at bounding box center [343, 194] width 687 height 388
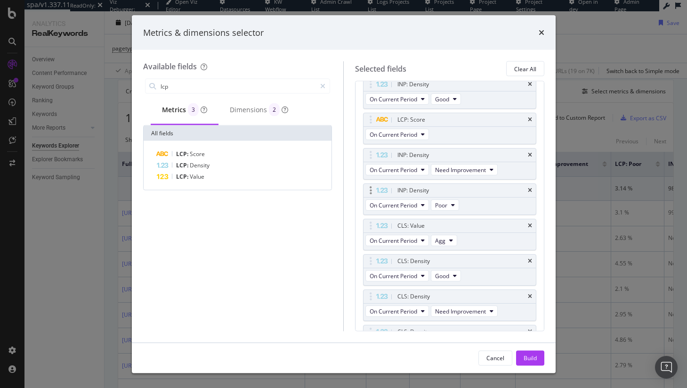
scroll to position [90, 0]
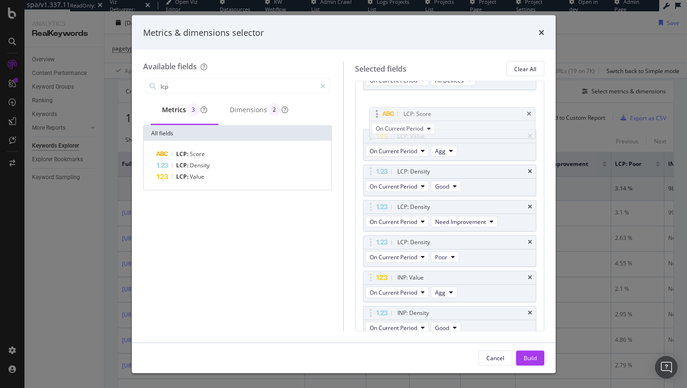
drag, startPoint x: 368, startPoint y: 300, endPoint x: 374, endPoint y: 115, distance: 184.7
click at [374, 115] on body "spa/v1.337.11 ReadOnly: Viz Debugger: Open Viz Editor Datasources KW Webflow Ad…" at bounding box center [343, 194] width 687 height 388
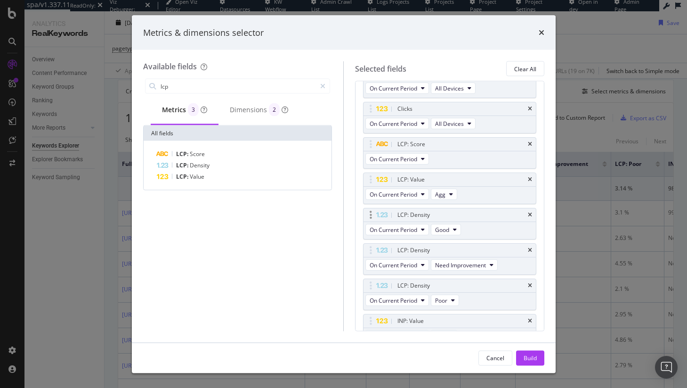
scroll to position [35, 0]
click at [531, 354] on div "Build" at bounding box center [530, 357] width 13 height 8
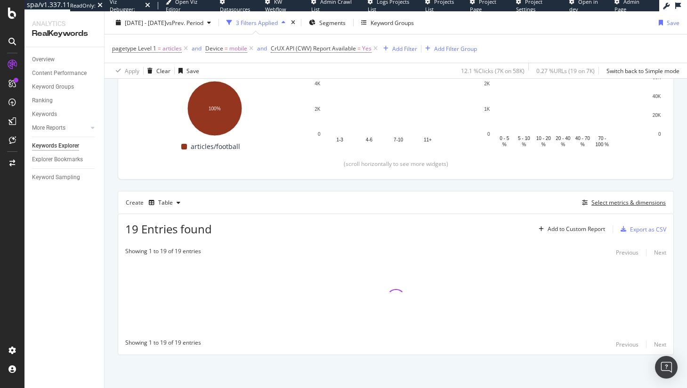
scroll to position [147, 0]
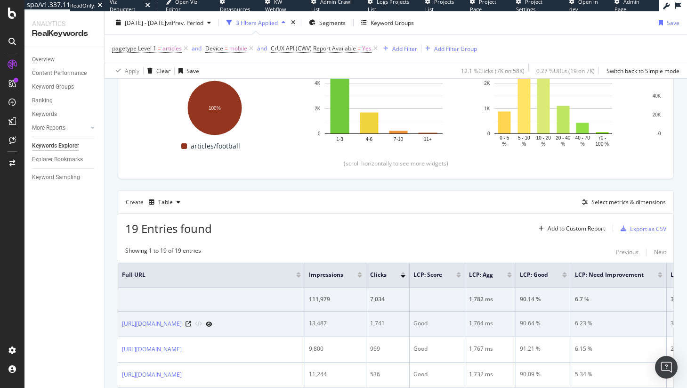
click at [461, 326] on div "Good" at bounding box center [438, 323] width 48 height 8
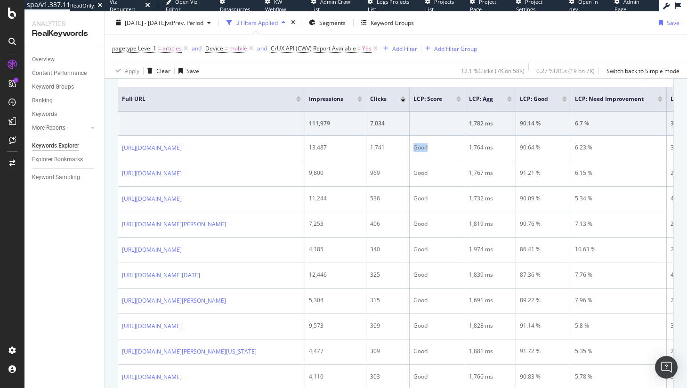
scroll to position [323, 0]
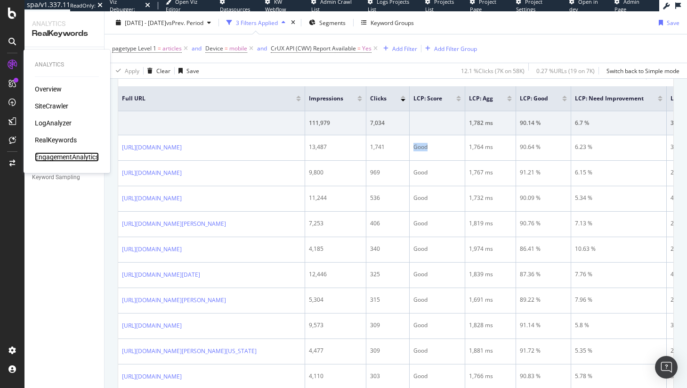
click at [76, 157] on div "EngagementAnalytics" at bounding box center [67, 156] width 64 height 9
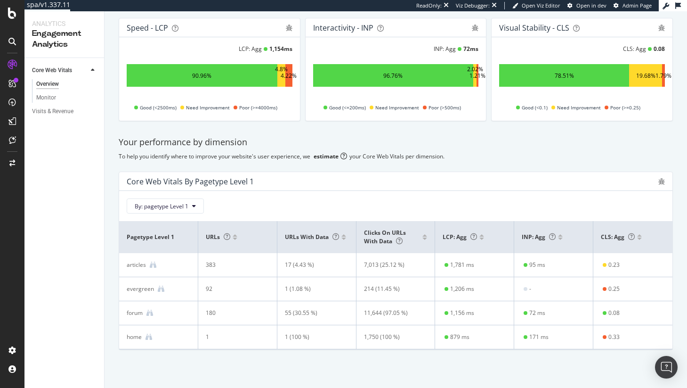
scroll to position [85, 0]
